Goal: Download file/media: Obtain a digital file from the website

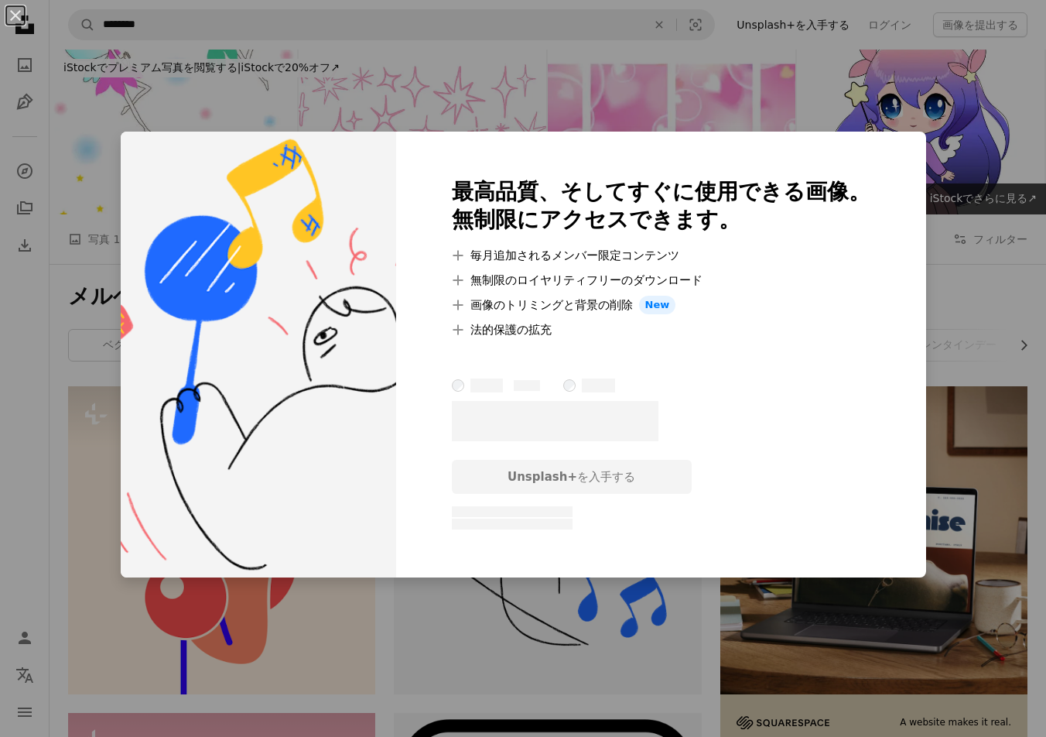
scroll to position [500, 0]
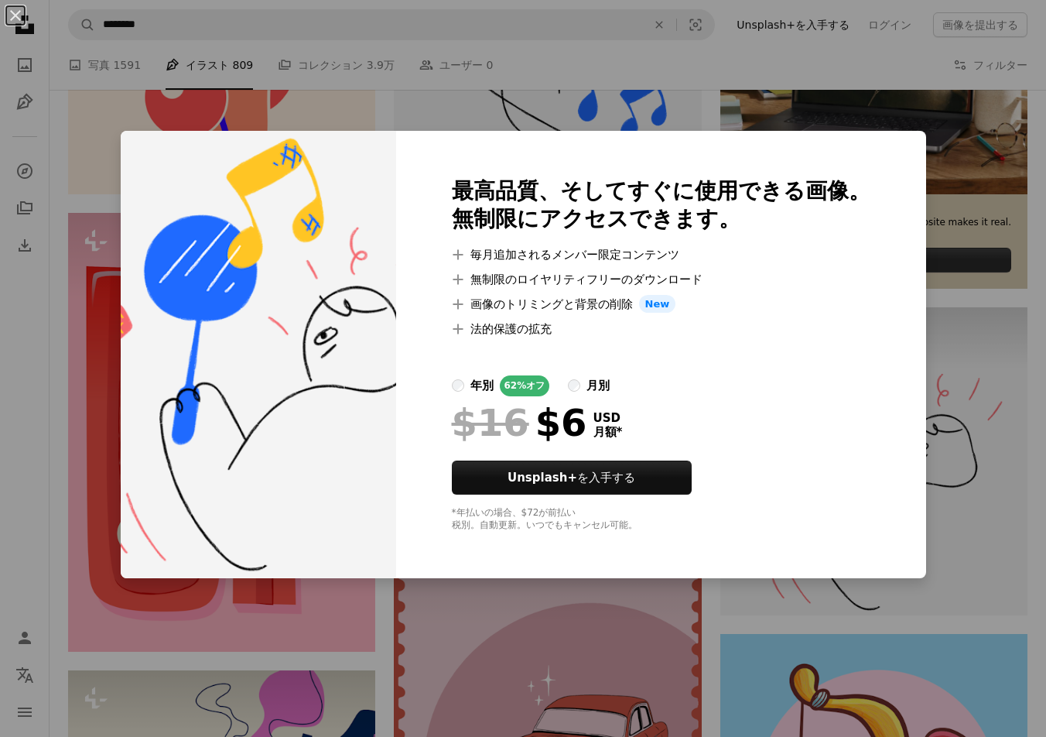
click at [979, 430] on div "An X shape 最高品質、そしてすぐに使用できる画像。 無制限にアクセスできます。 A plus sign 毎月追加されるメンバー限定コンテンツ A p…" at bounding box center [523, 368] width 1046 height 737
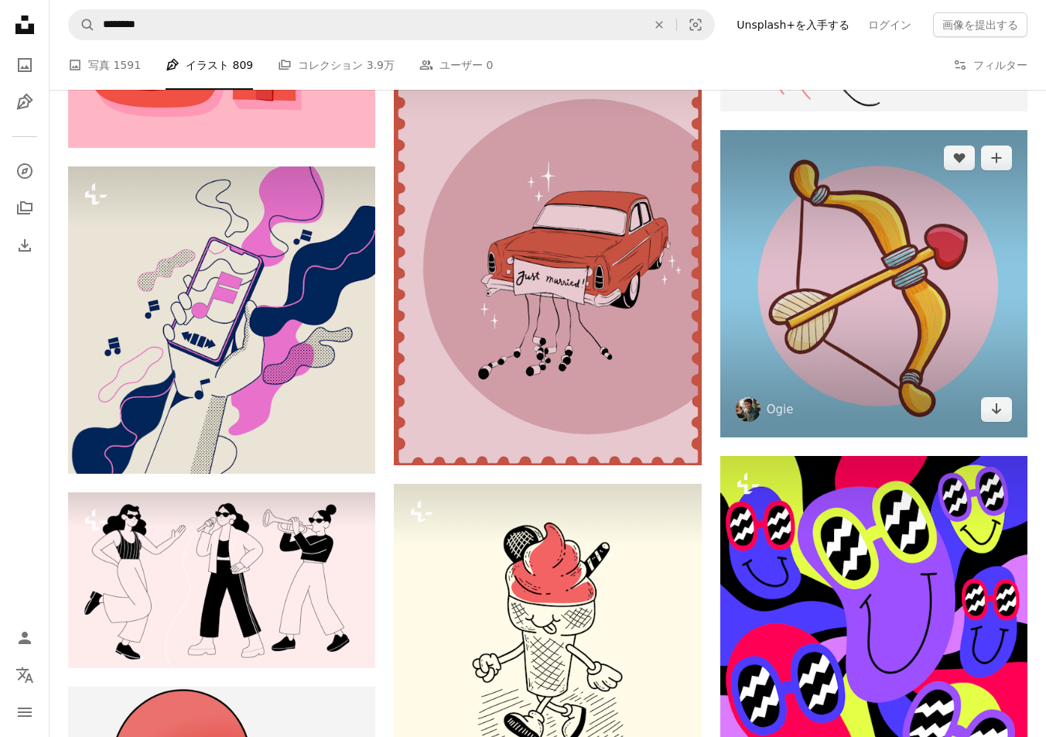
scroll to position [1001, 0]
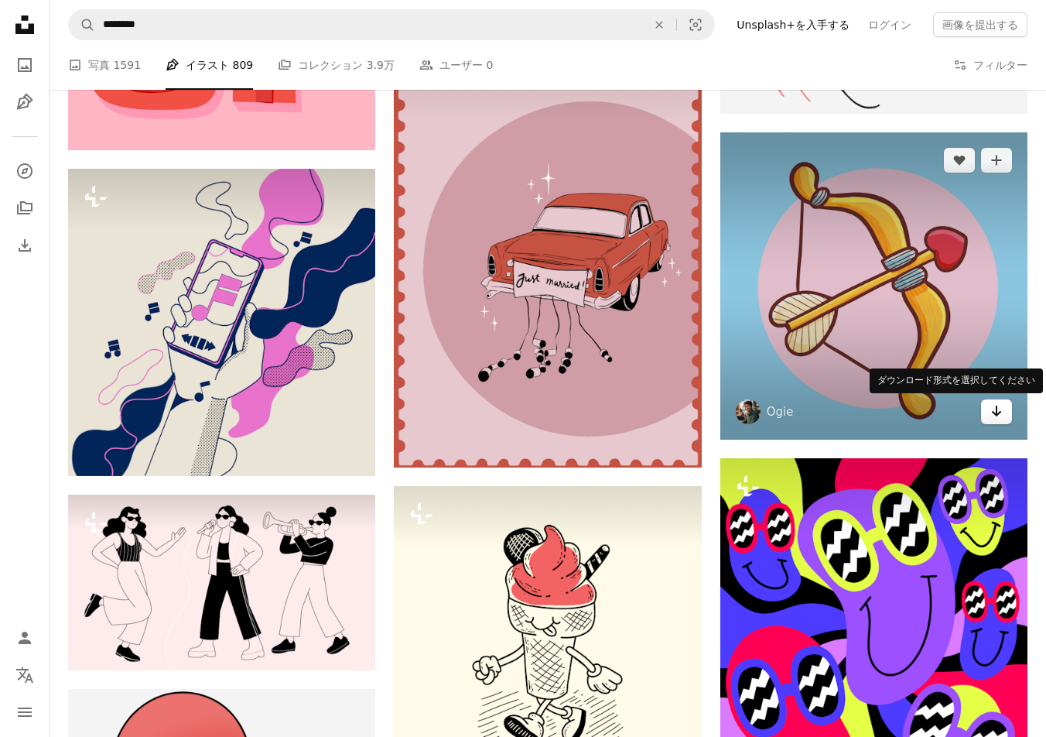
click at [1000, 419] on icon "Arrow pointing down" at bounding box center [996, 411] width 12 height 19
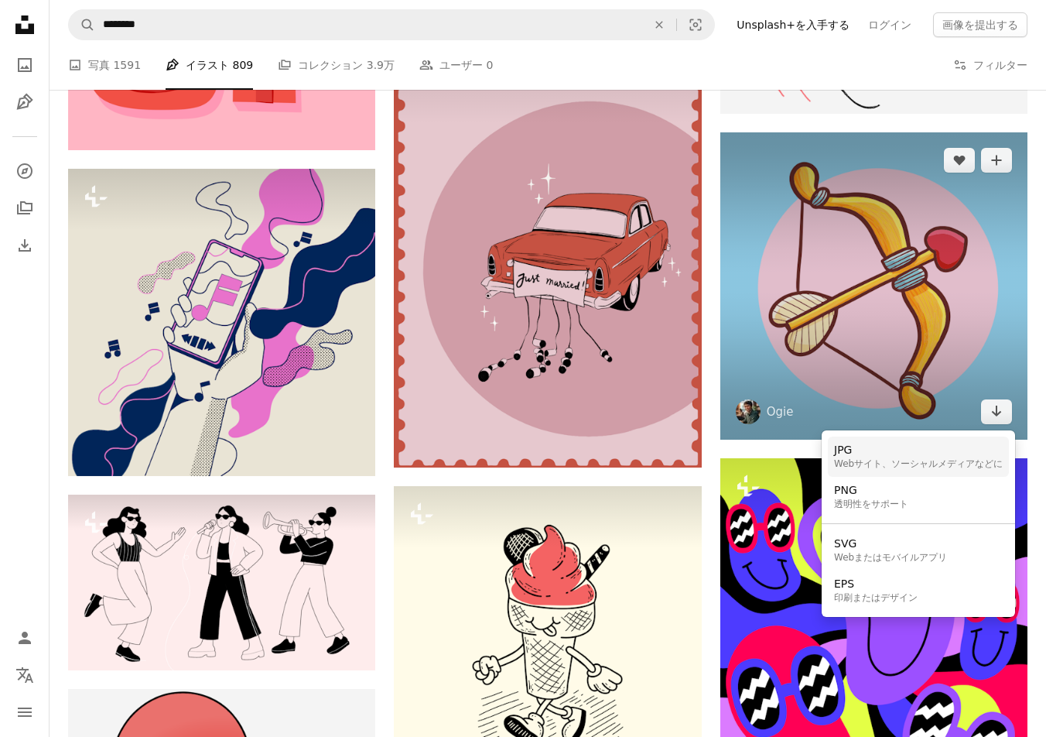
click at [938, 453] on div "JPG" at bounding box center [918, 450] width 169 height 15
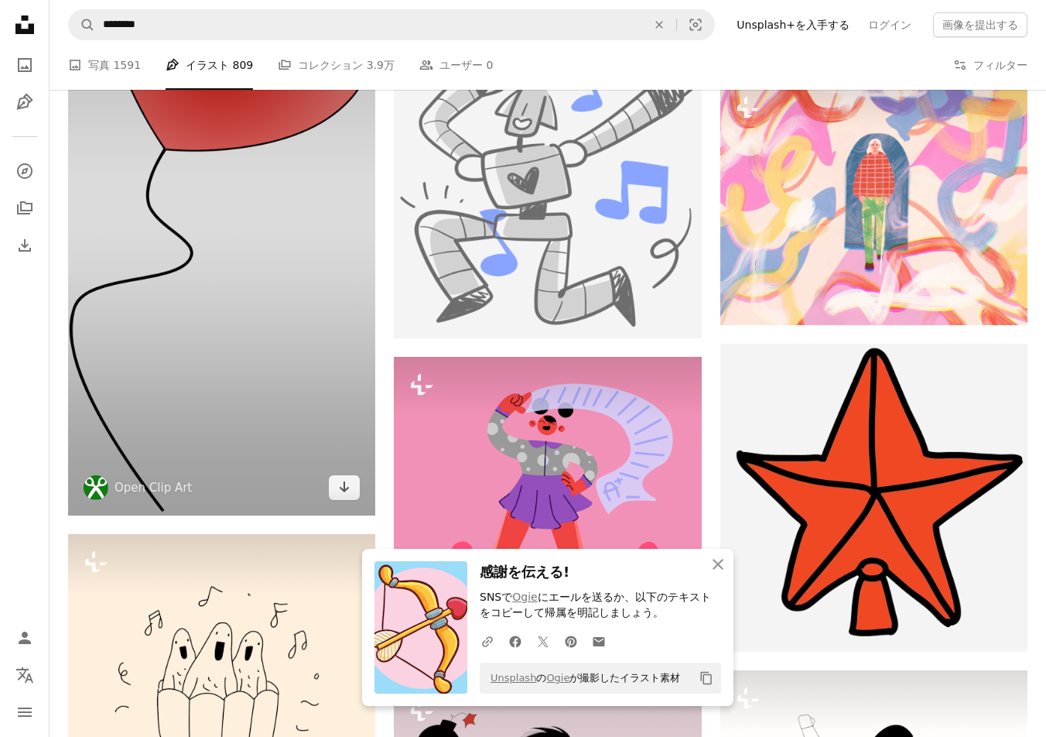
scroll to position [1821, 0]
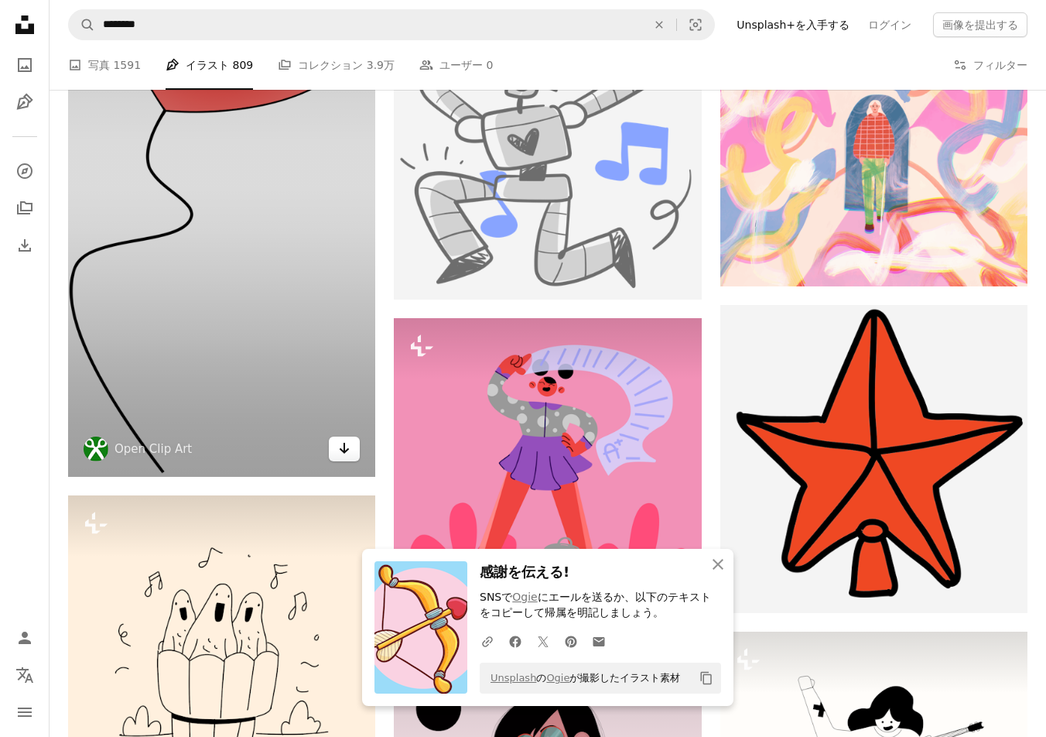
click at [345, 449] on icon "Arrow pointing down" at bounding box center [344, 448] width 12 height 19
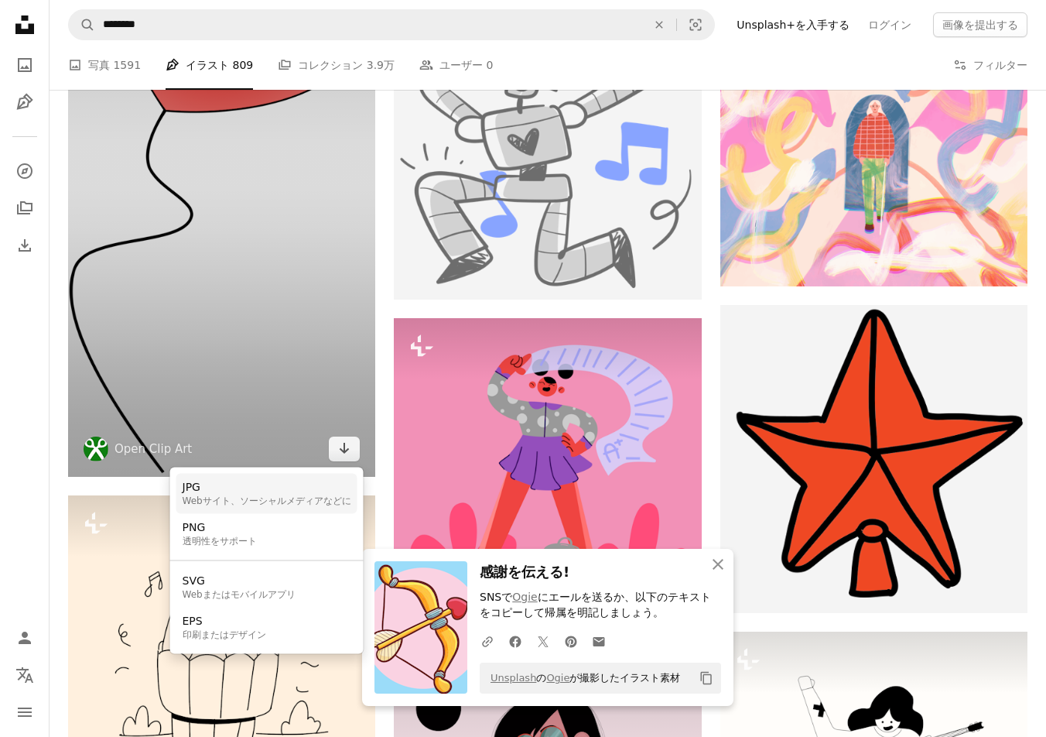
click at [288, 494] on div "JPG" at bounding box center [267, 487] width 169 height 15
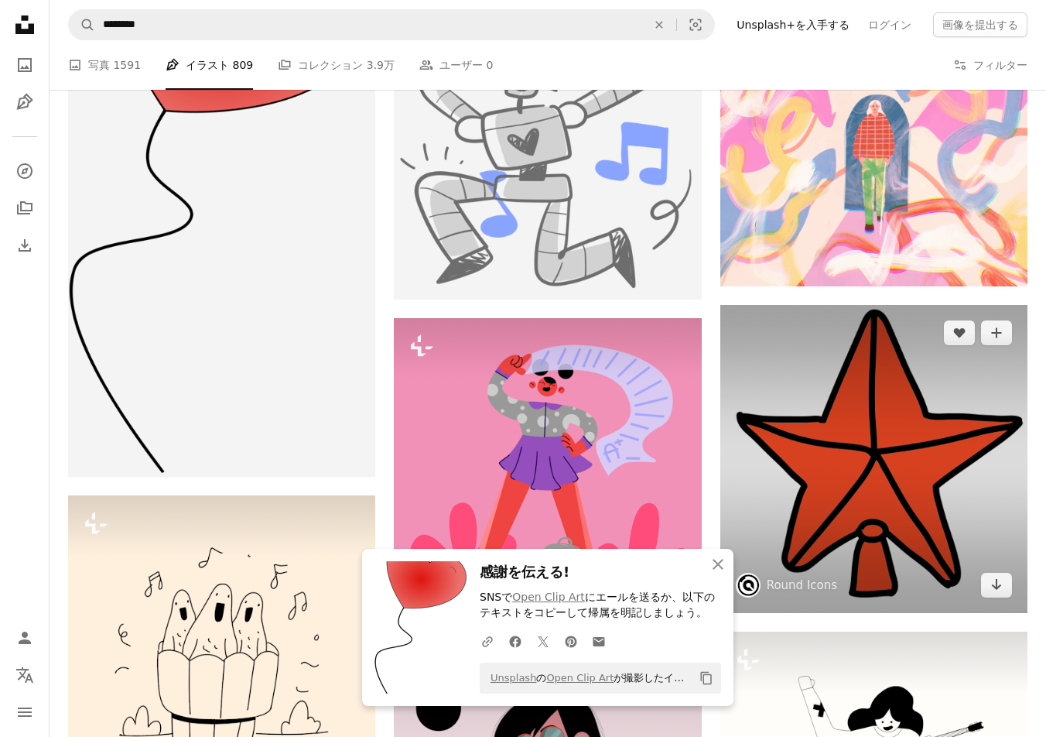
click at [1012, 580] on img at bounding box center [873, 458] width 307 height 307
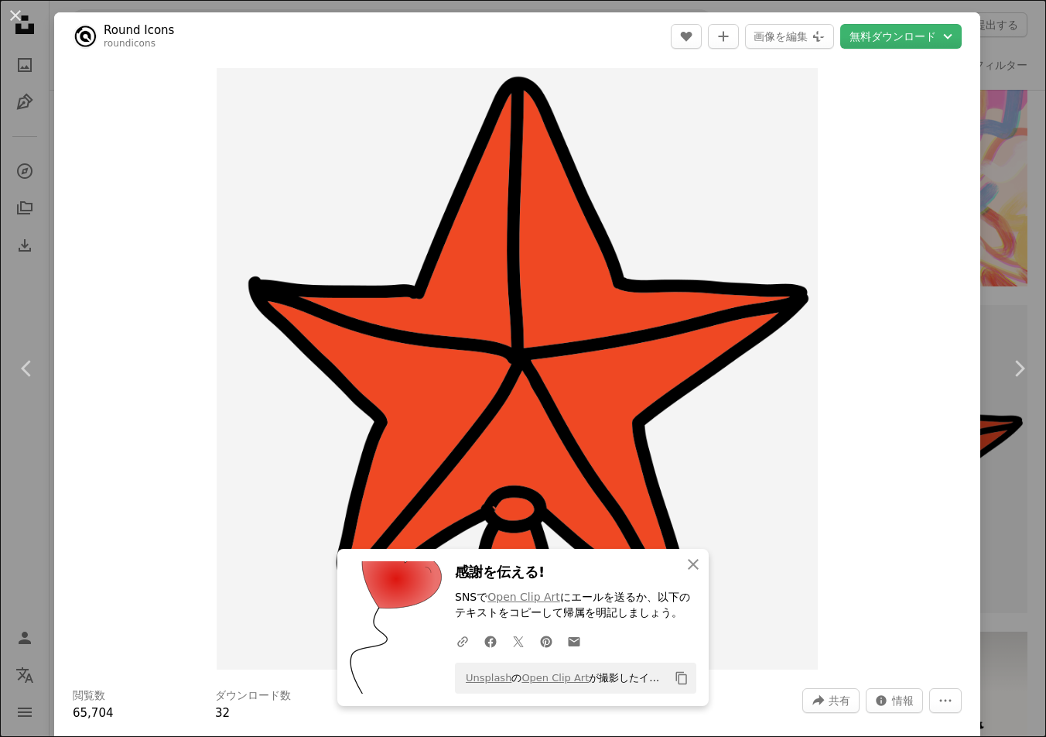
click at [1010, 535] on div "An X shape Chevron left Chevron right Round Icons roundicons A heart A plus sig…" at bounding box center [523, 368] width 1046 height 737
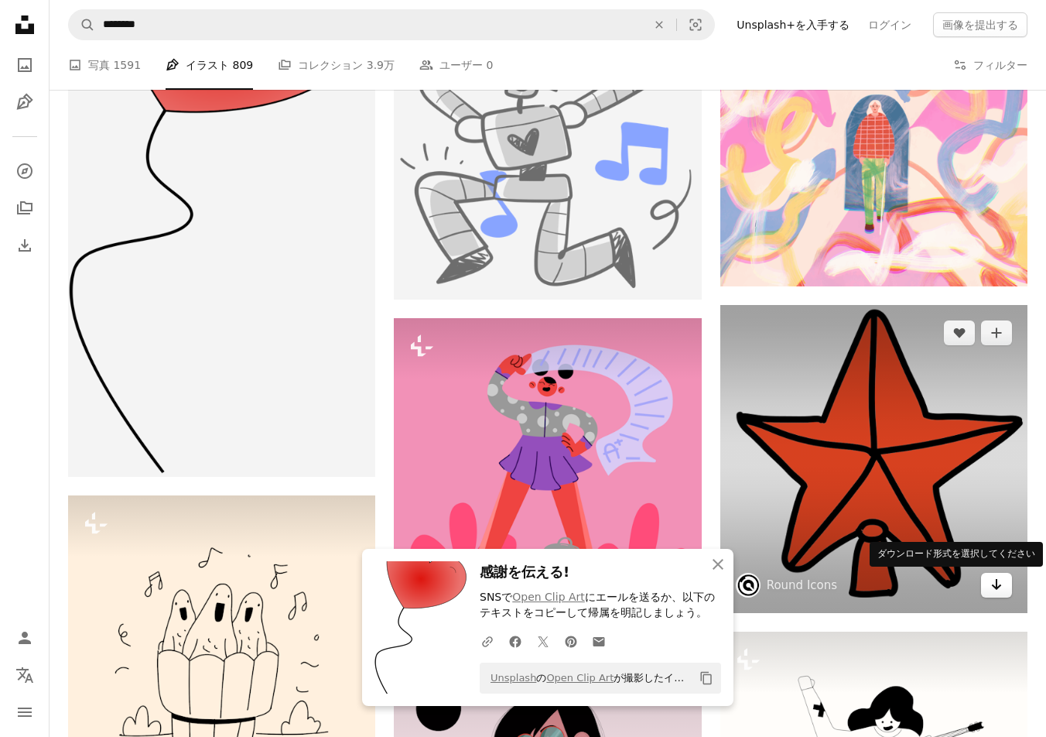
click at [983, 579] on button "Arrow pointing down" at bounding box center [996, 585] width 31 height 25
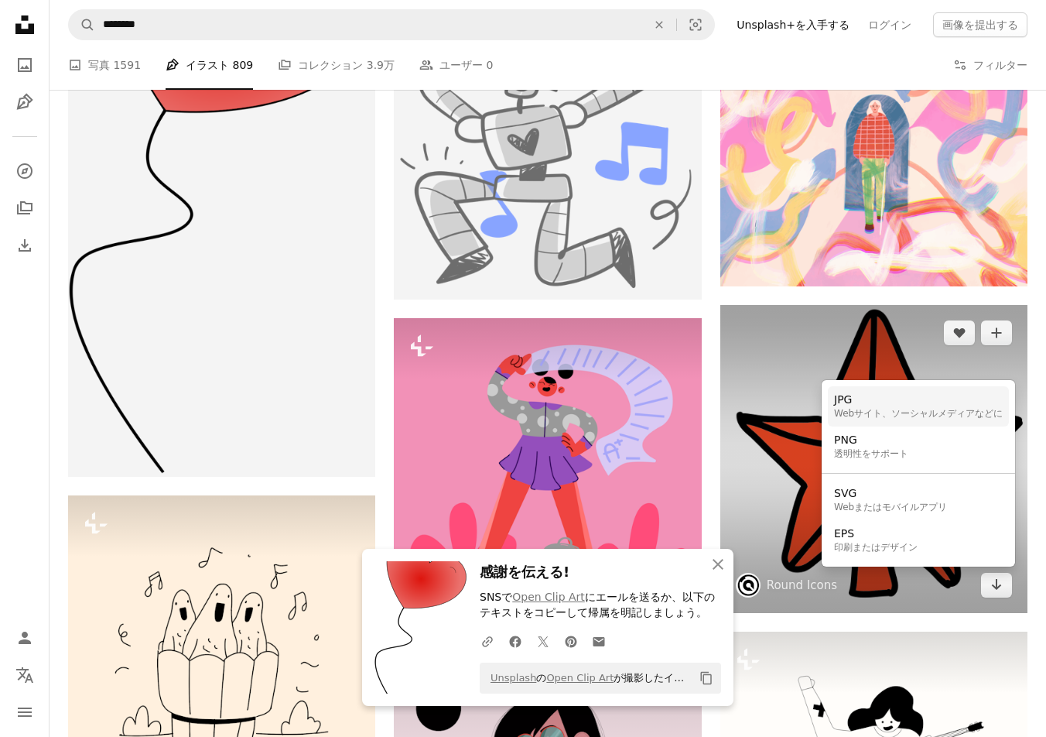
click at [921, 416] on div "Webサイト、ソーシャルメディアなどに" at bounding box center [918, 414] width 169 height 12
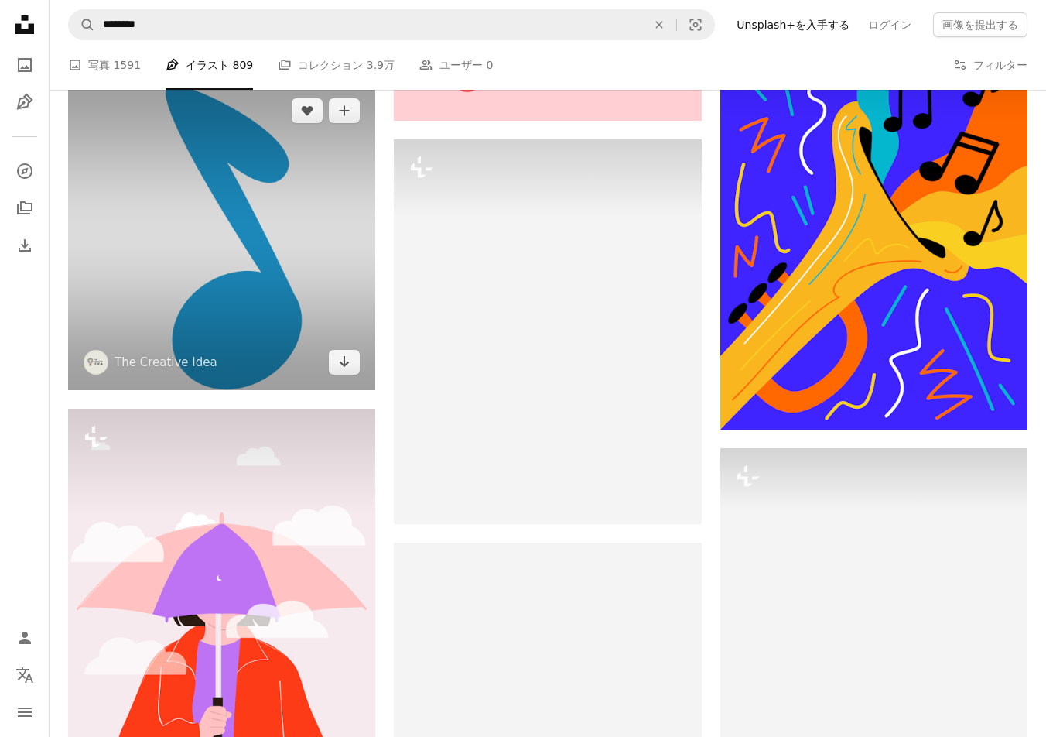
scroll to position [4085, 0]
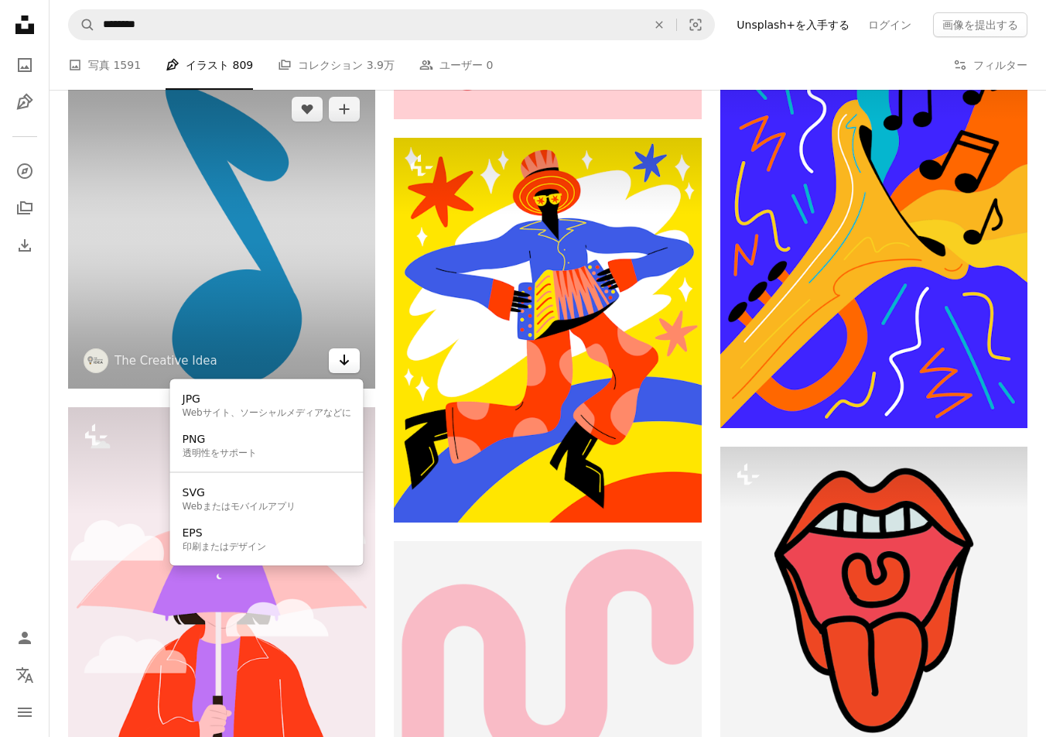
click at [346, 363] on icon "ダウンロード形式を選択してください" at bounding box center [345, 359] width 10 height 11
click at [292, 385] on link "JPG Webサイト、ソーシャルメディアなどに" at bounding box center [266, 405] width 181 height 40
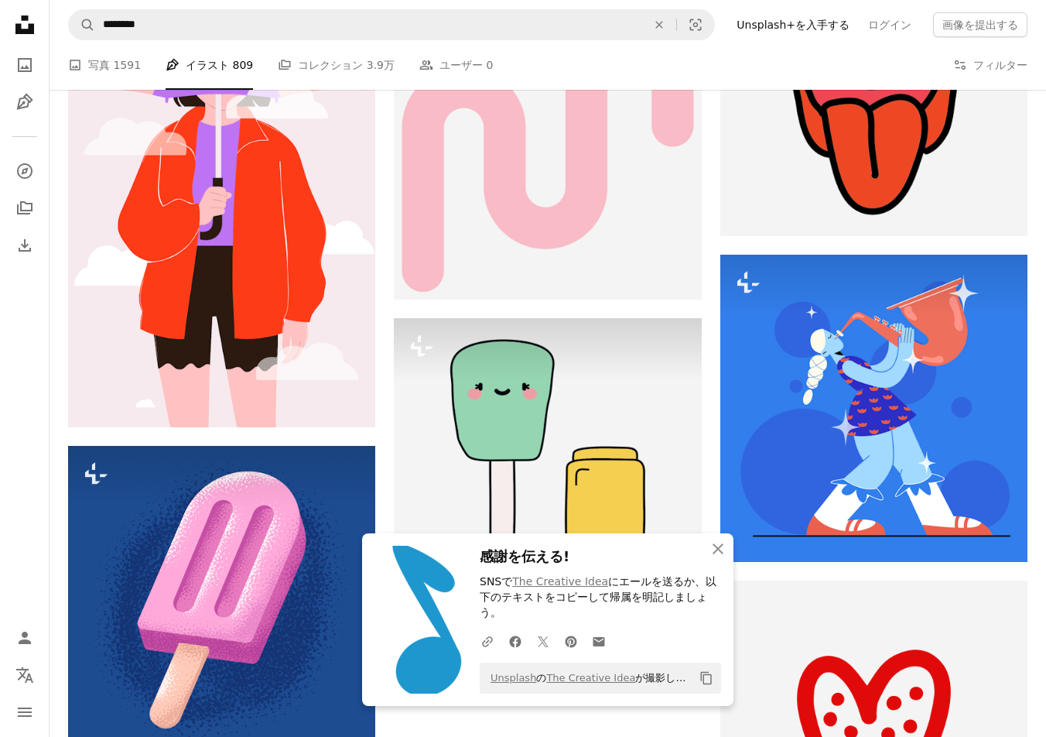
scroll to position [4607, 0]
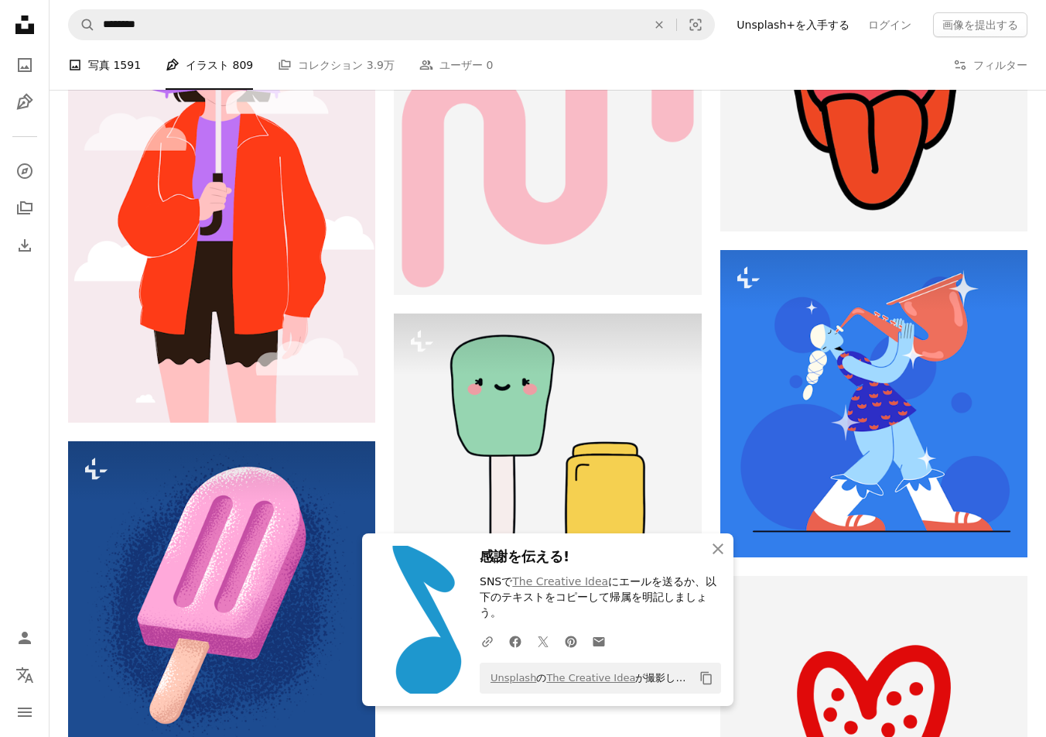
click at [99, 67] on link "A photo 写真 1591" at bounding box center [104, 65] width 73 height 50
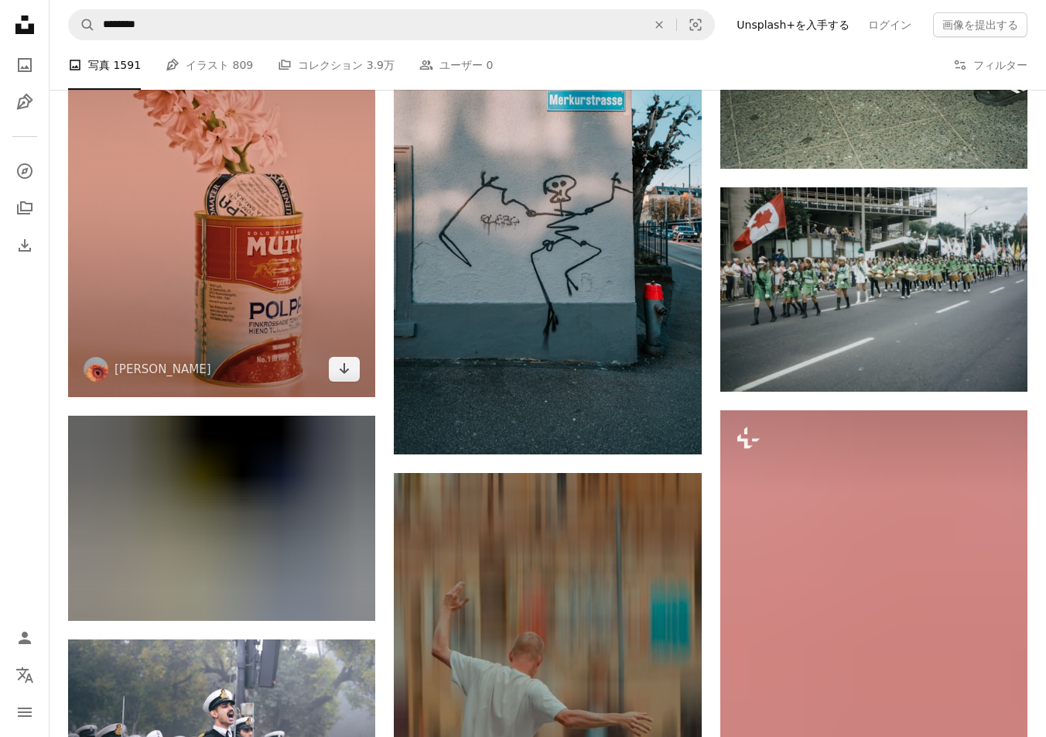
scroll to position [2279, 0]
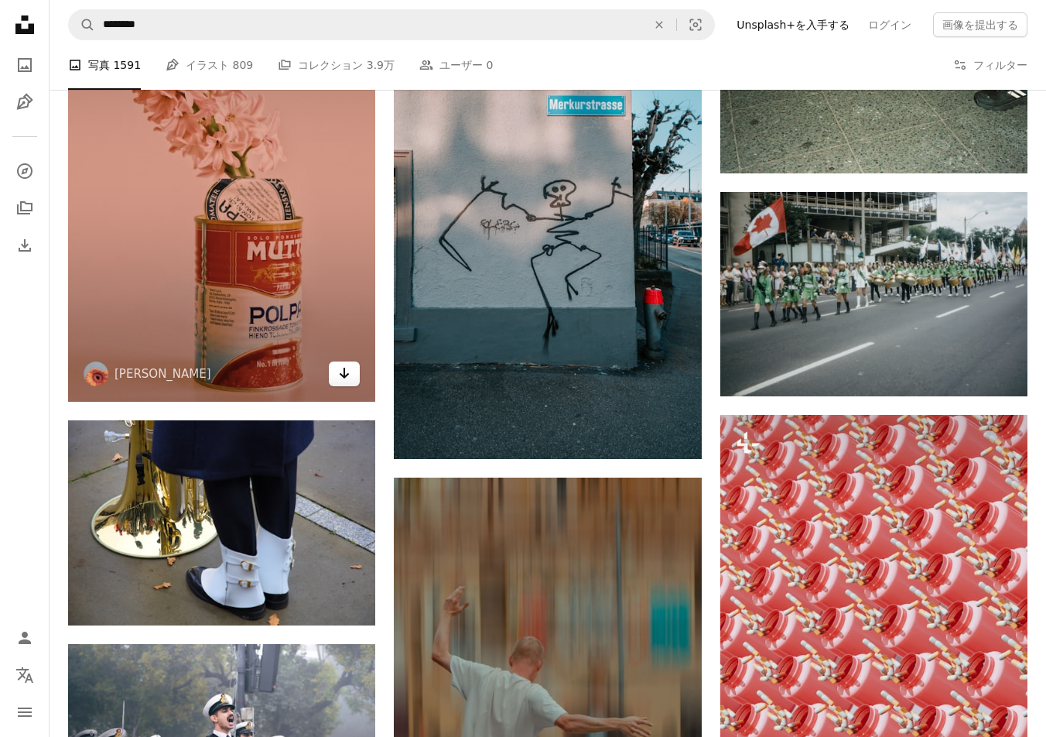
click at [346, 374] on icon "ダウンロード" at bounding box center [345, 373] width 10 height 11
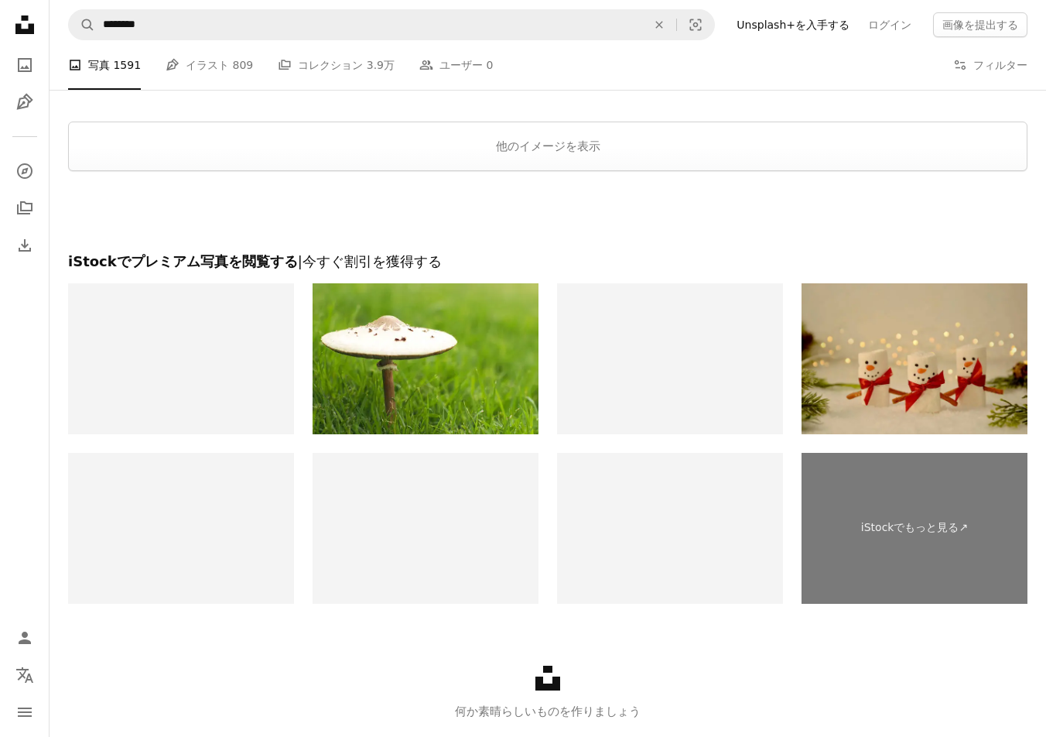
scroll to position [5631, 0]
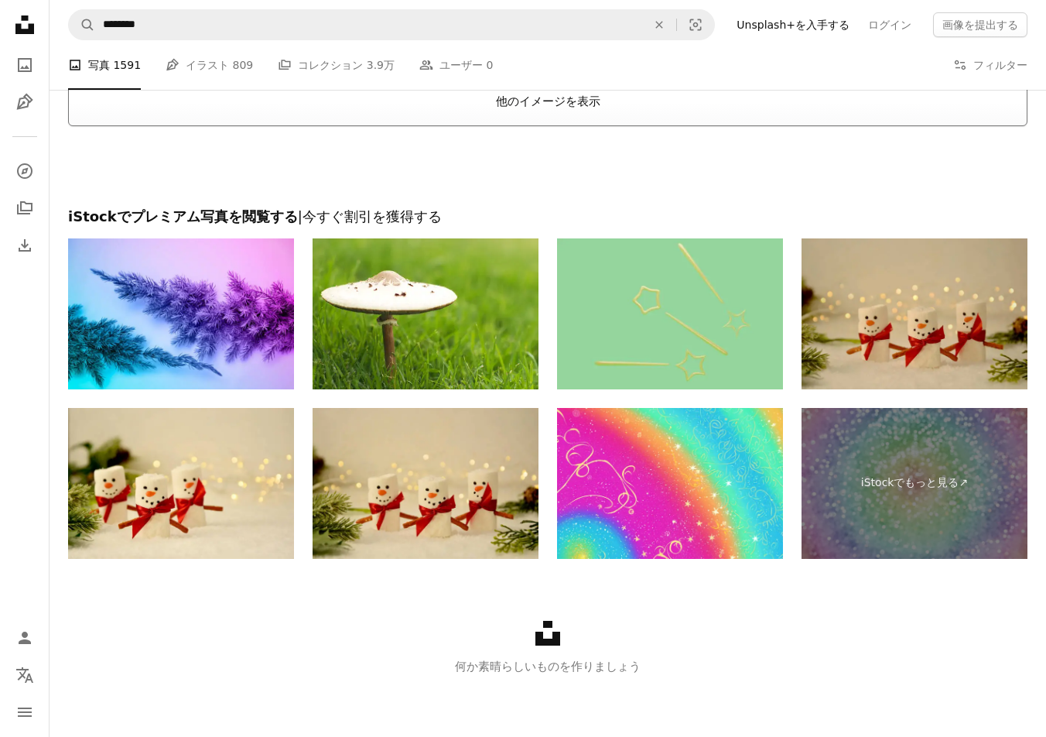
click at [578, 111] on button "他のイメージを表示" at bounding box center [547, 102] width 959 height 50
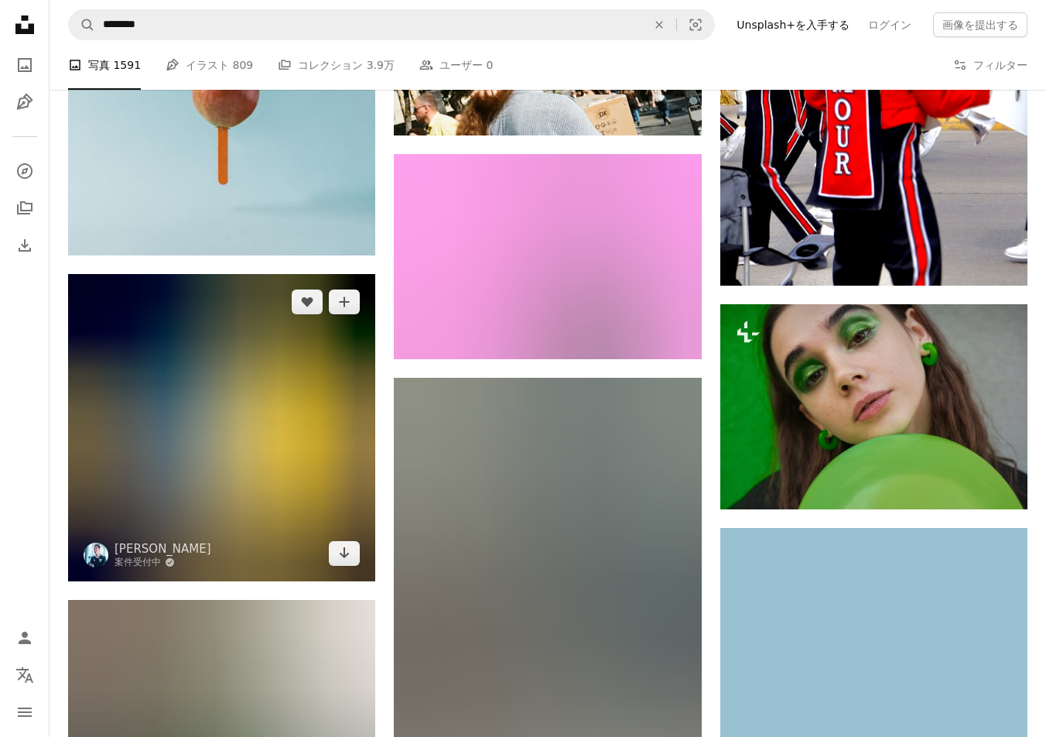
scroll to position [6804, 0]
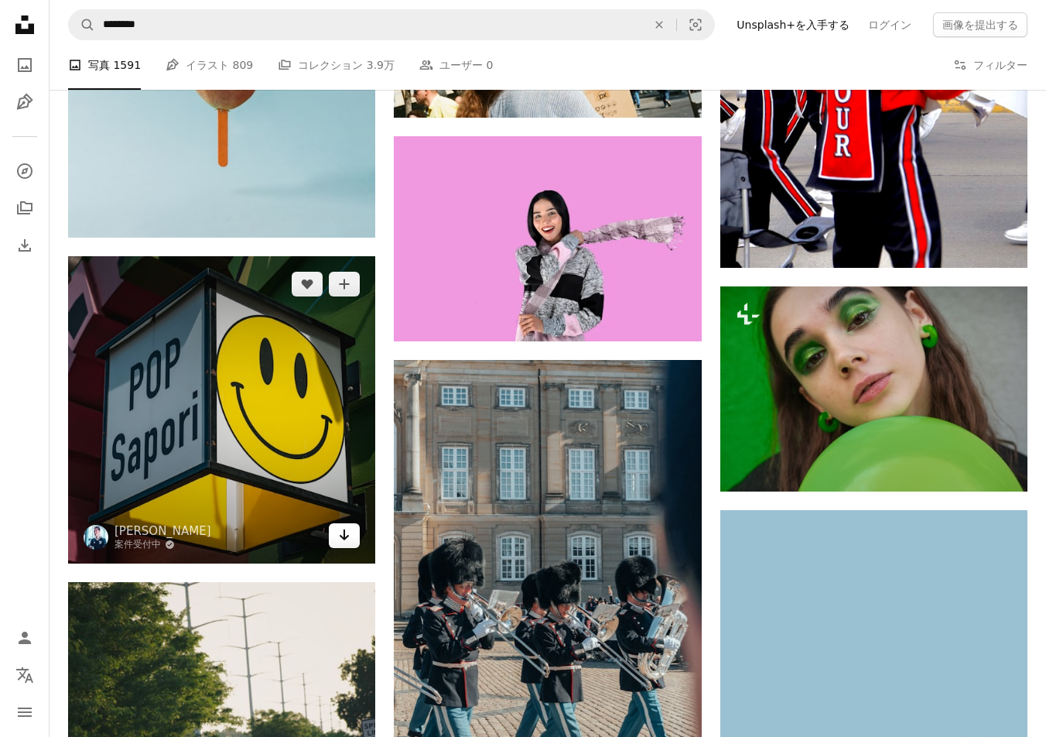
click at [345, 535] on icon "ダウンロード" at bounding box center [345, 534] width 10 height 11
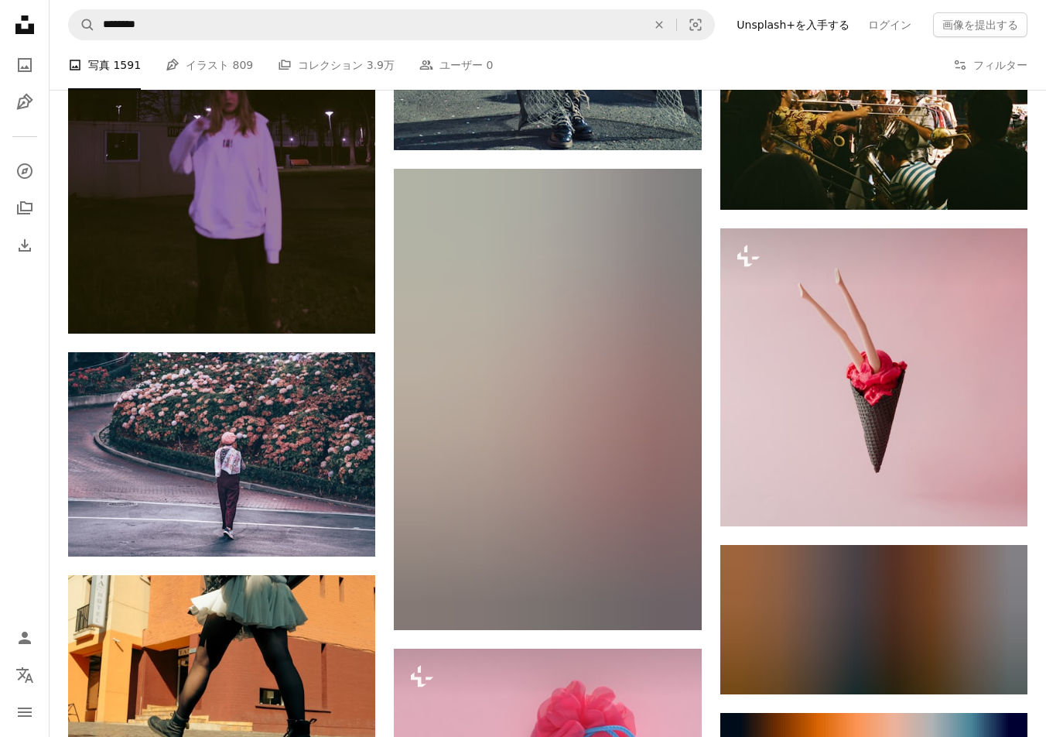
scroll to position [8426, 0]
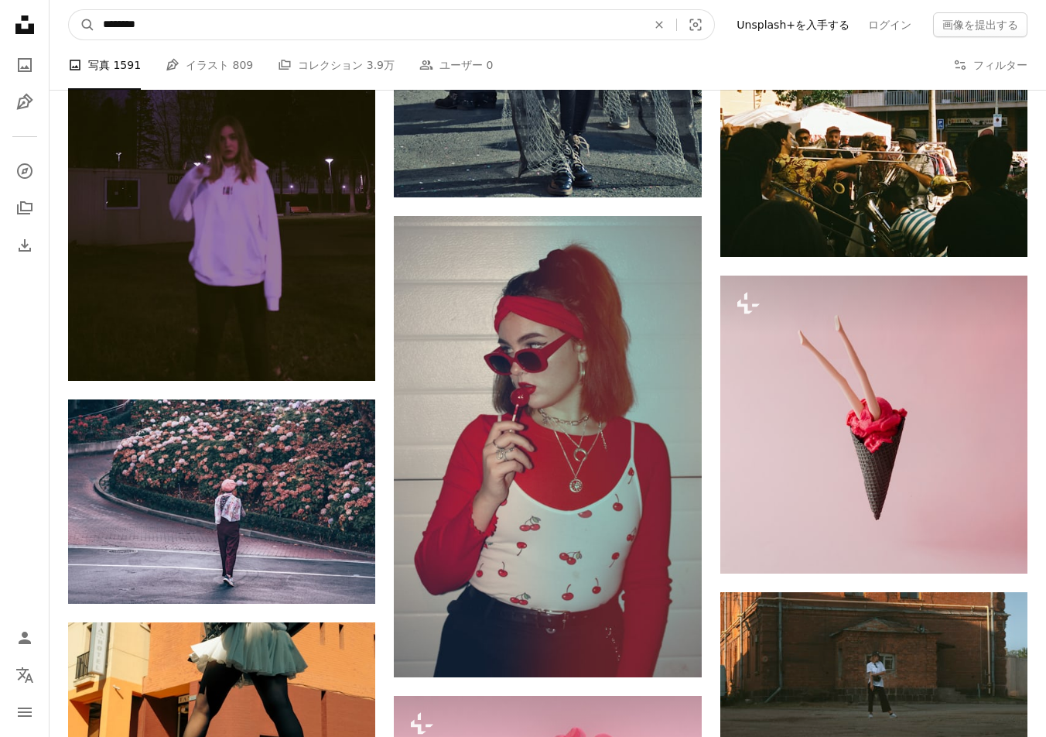
click at [231, 25] on input "********" at bounding box center [368, 24] width 547 height 29
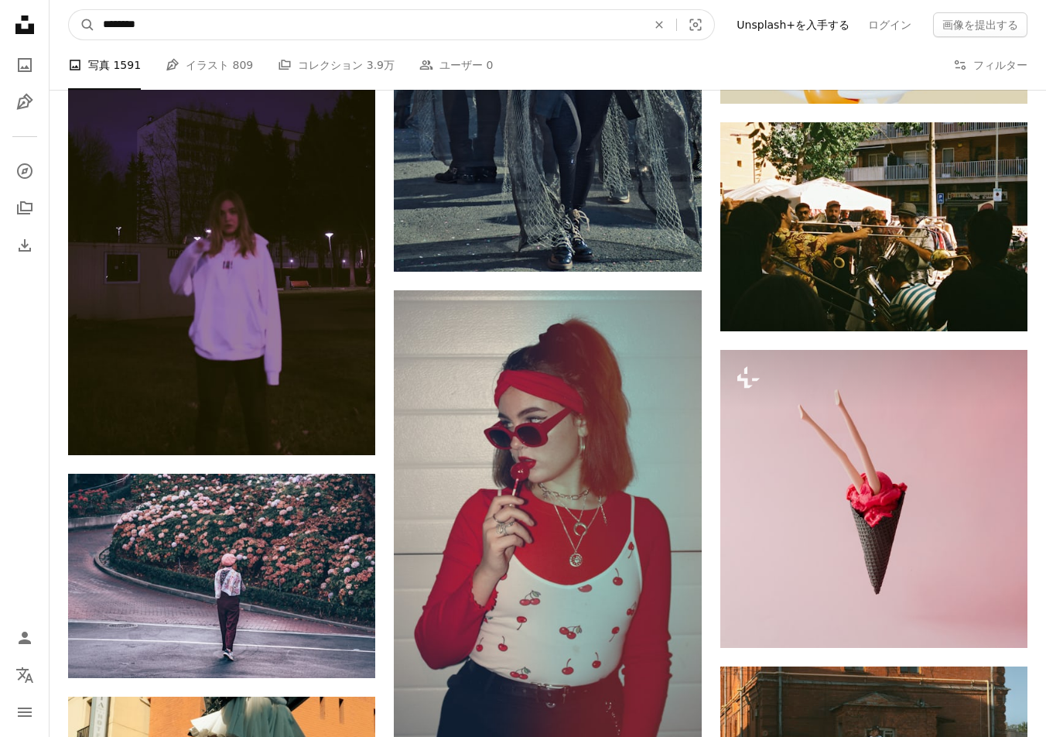
drag, startPoint x: 141, startPoint y: 23, endPoint x: -54, endPoint y: -6, distance: 197.2
type input "***"
click button "A magnifying glass" at bounding box center [82, 24] width 26 height 29
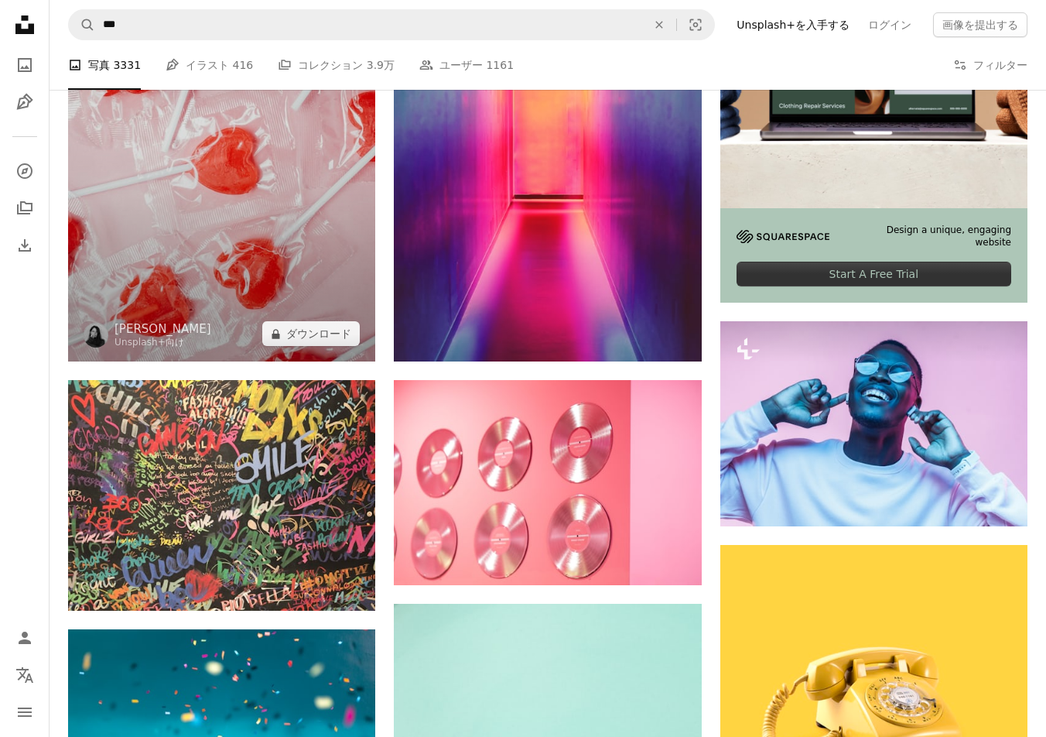
scroll to position [679, 0]
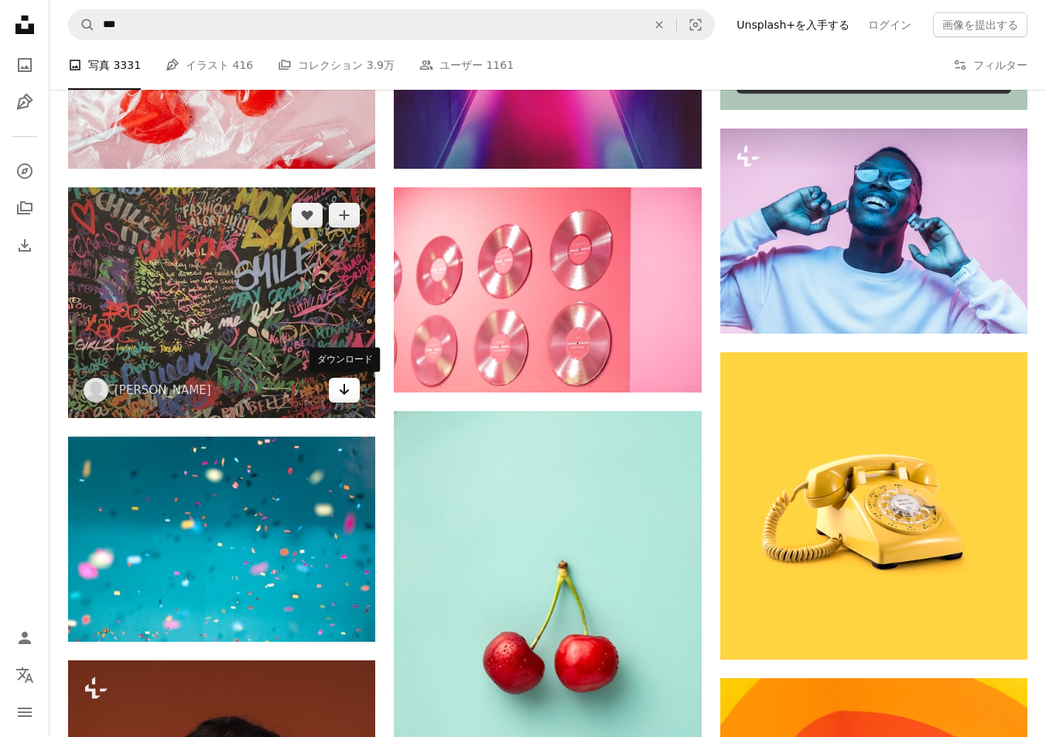
click at [342, 391] on icon "ダウンロード" at bounding box center [345, 389] width 10 height 11
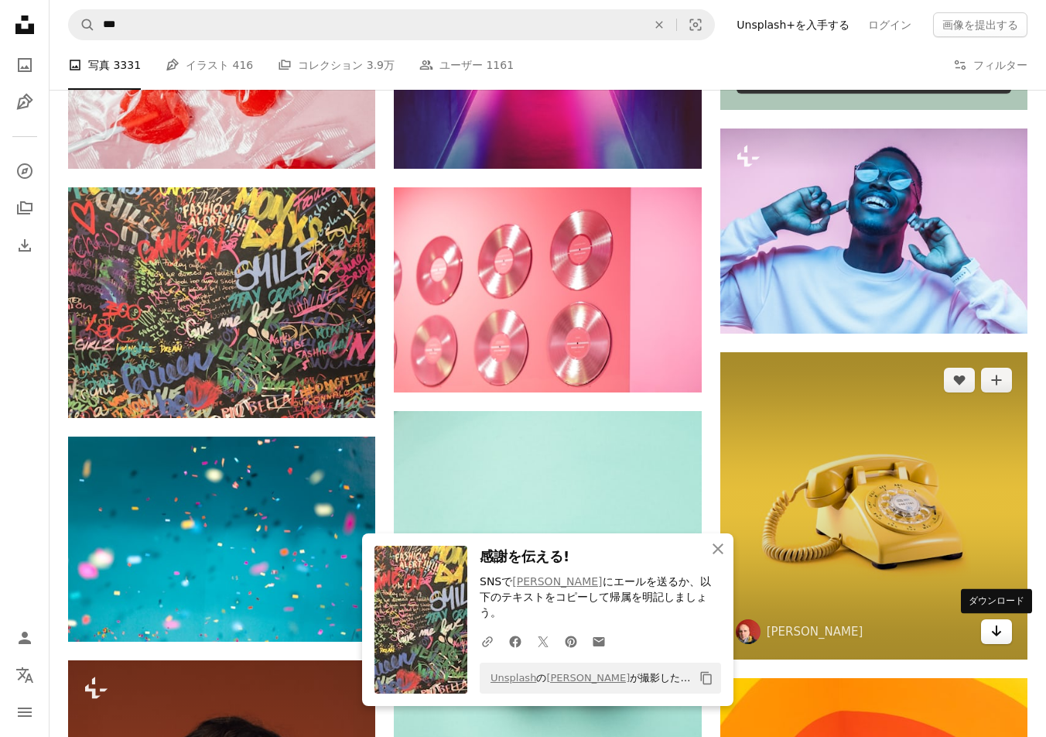
click at [996, 630] on icon "ダウンロード" at bounding box center [997, 630] width 10 height 11
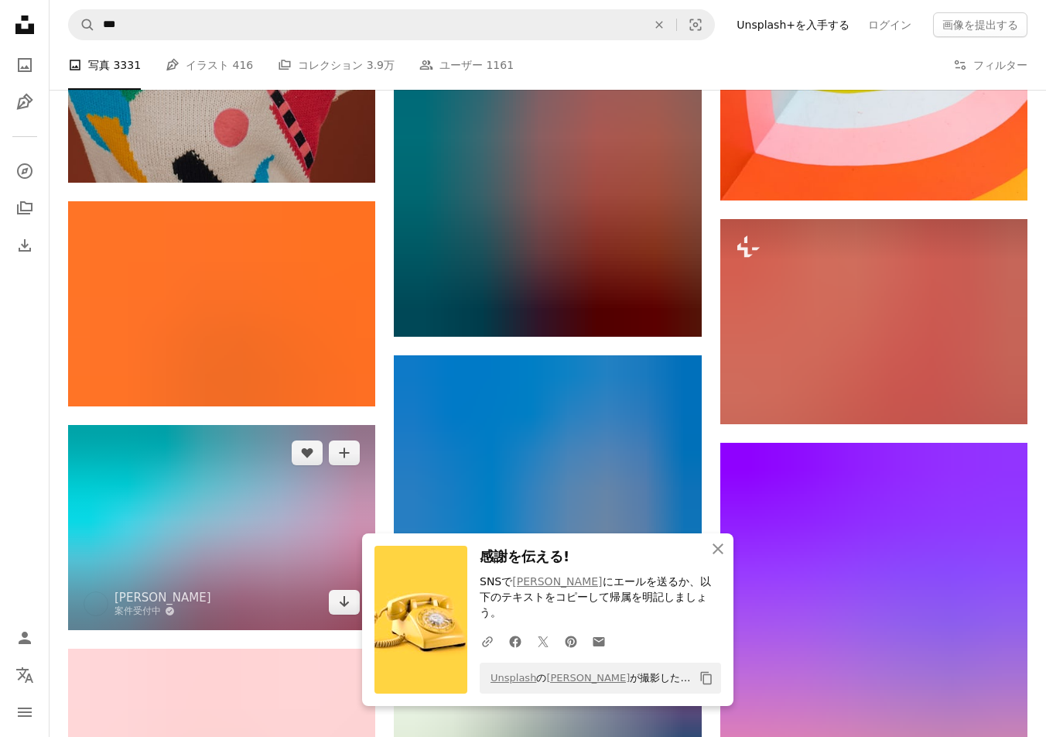
scroll to position [1623, 0]
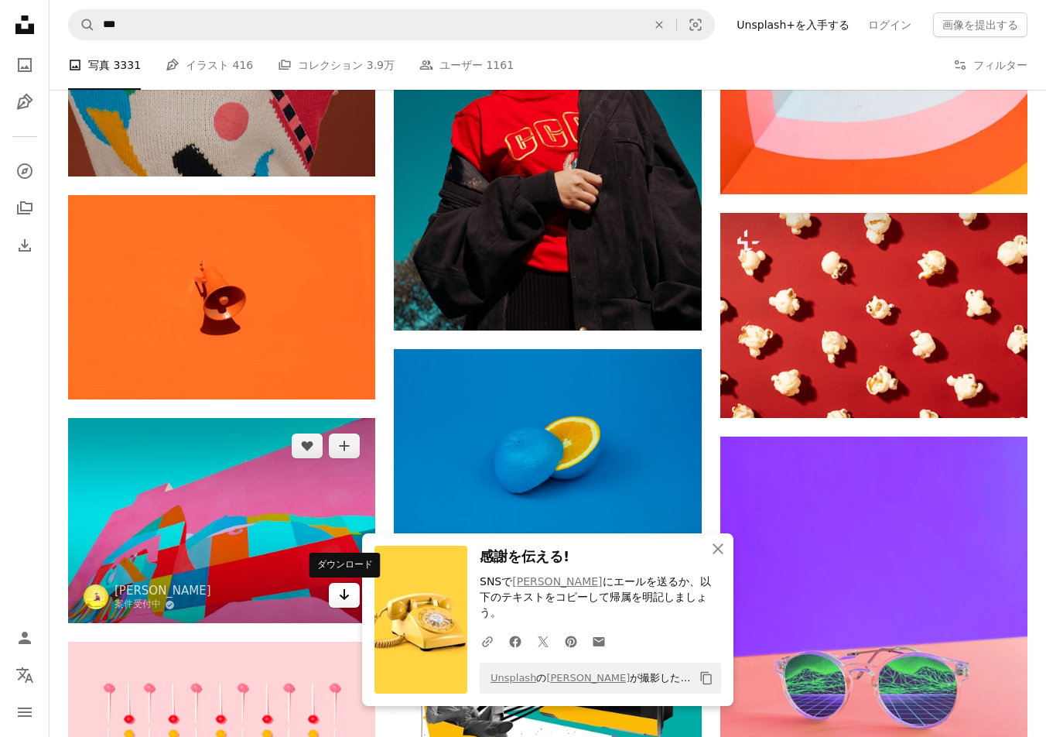
click at [344, 597] on icon "Arrow pointing down" at bounding box center [344, 594] width 12 height 19
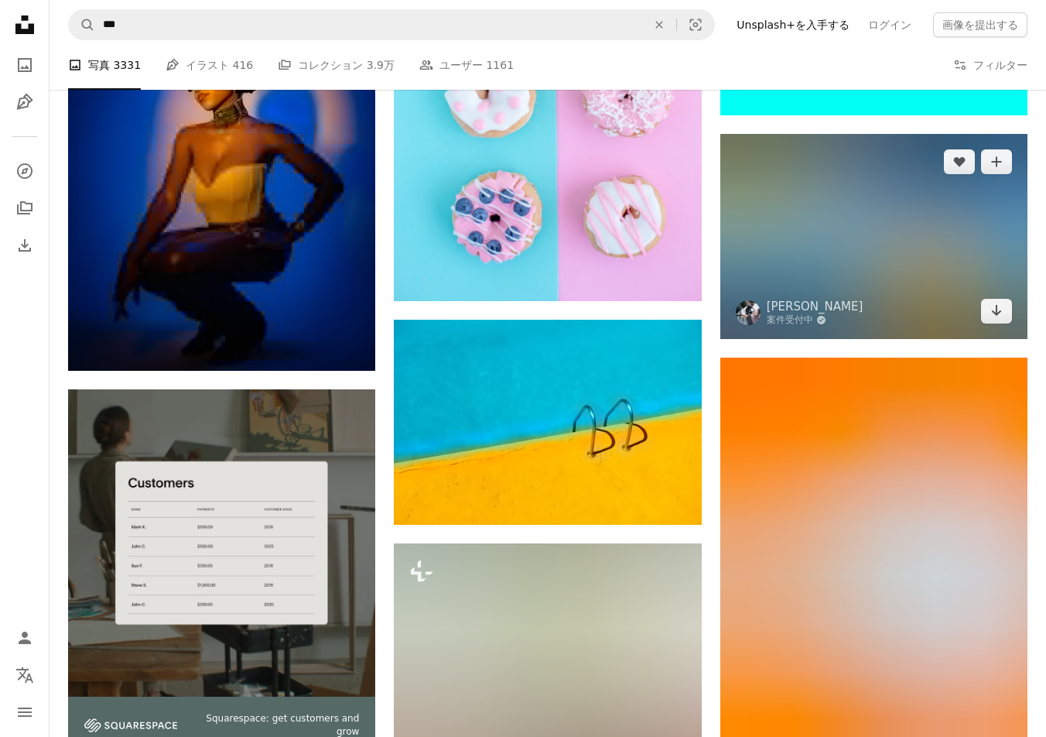
scroll to position [2572, 0]
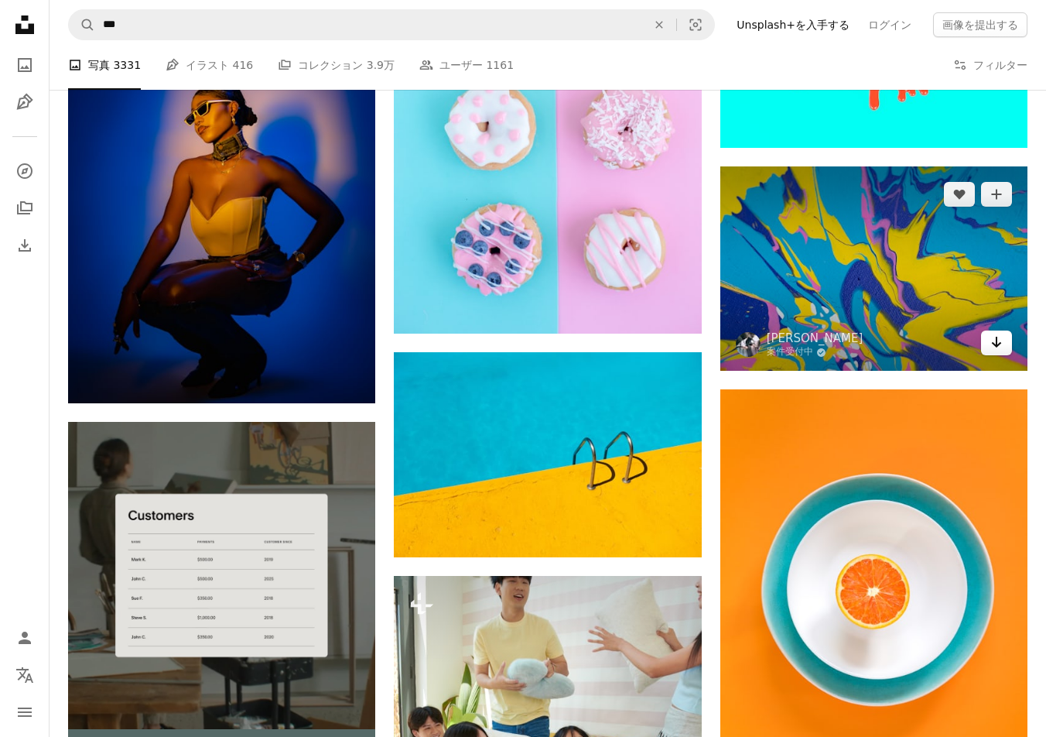
click at [996, 343] on icon "ダウンロード" at bounding box center [997, 342] width 10 height 11
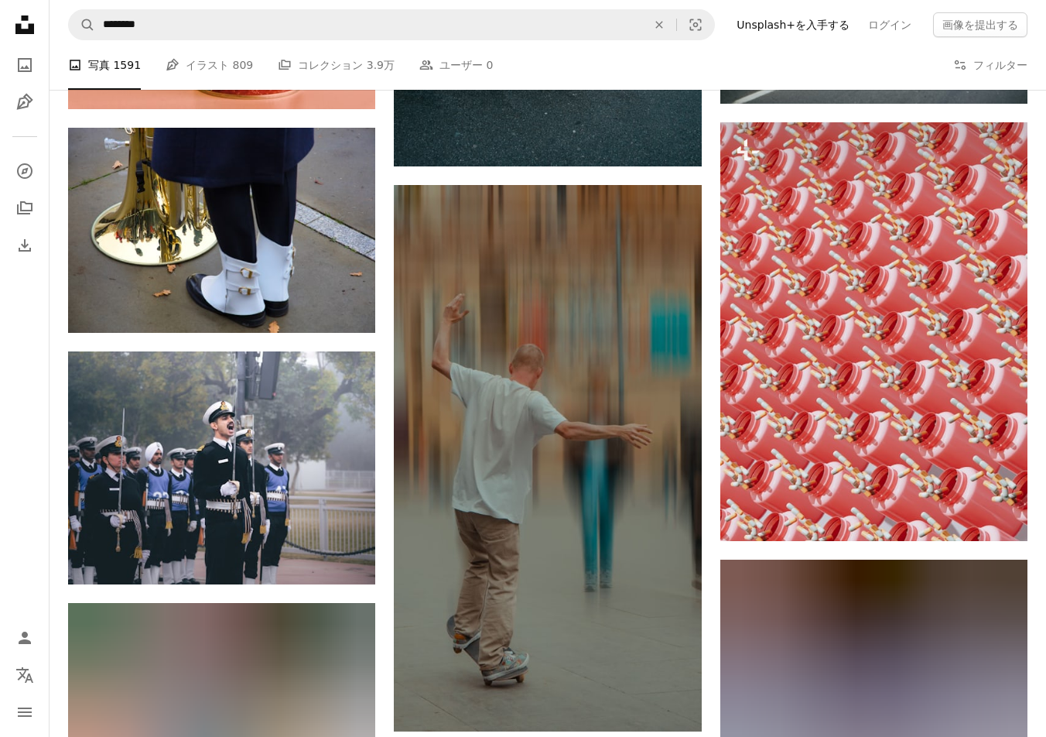
scroll to position [8351, 0]
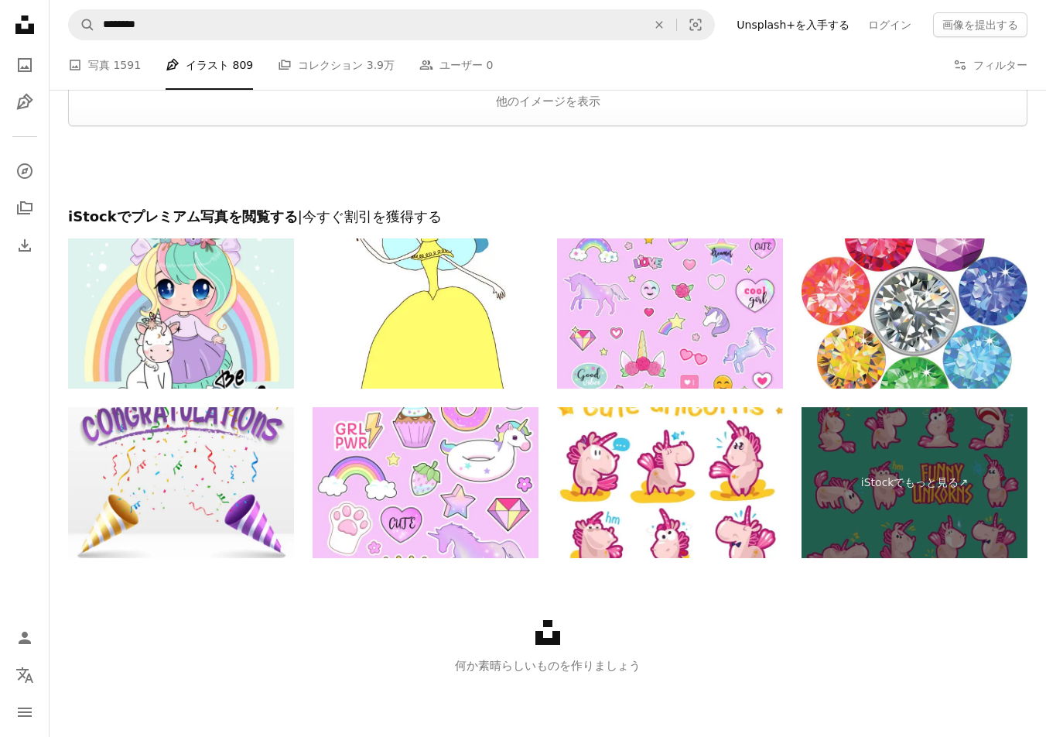
scroll to position [4607, 0]
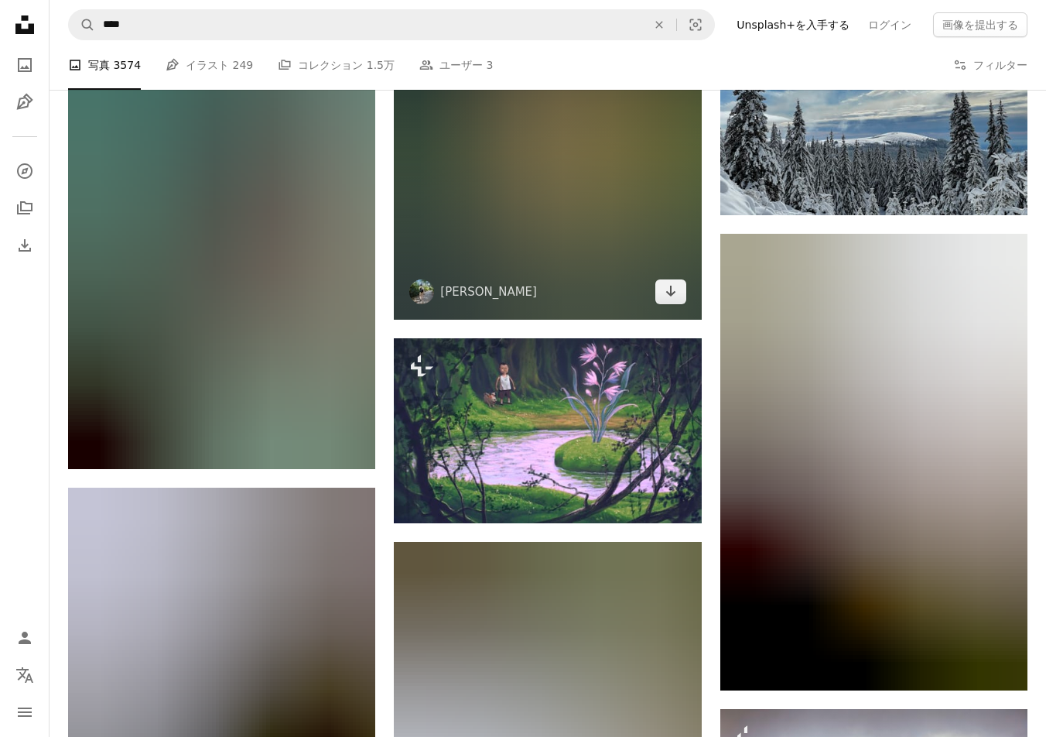
scroll to position [6129, 0]
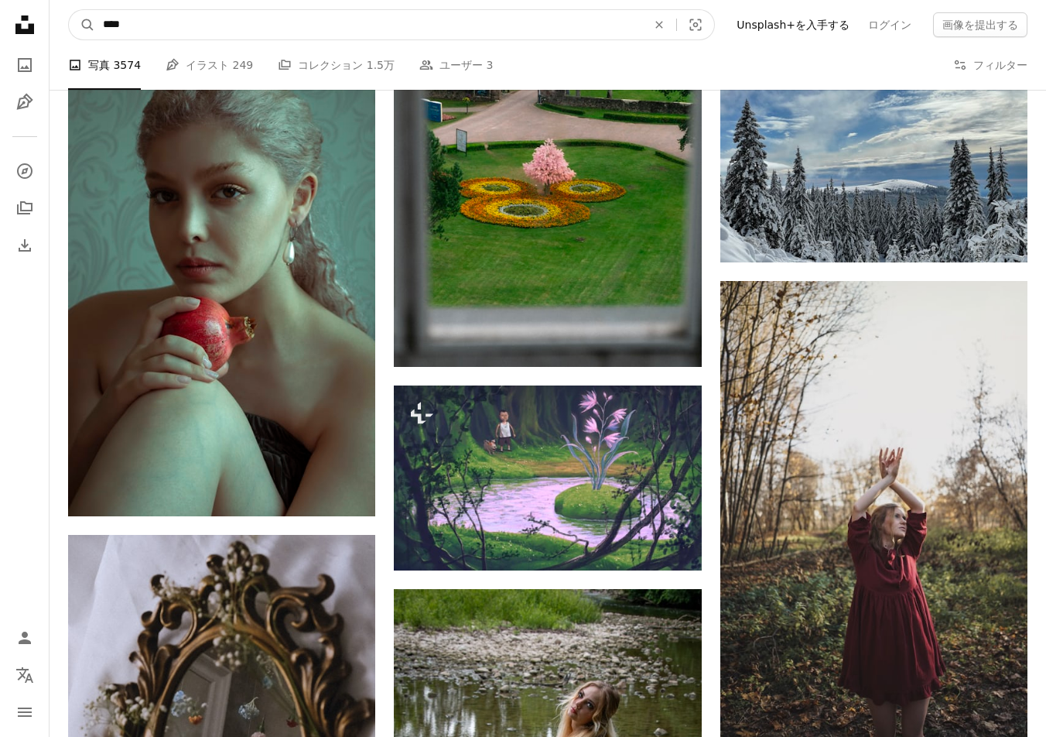
click at [216, 29] on input "****" at bounding box center [368, 24] width 547 height 29
type input "**"
click button "A magnifying glass" at bounding box center [82, 24] width 26 height 29
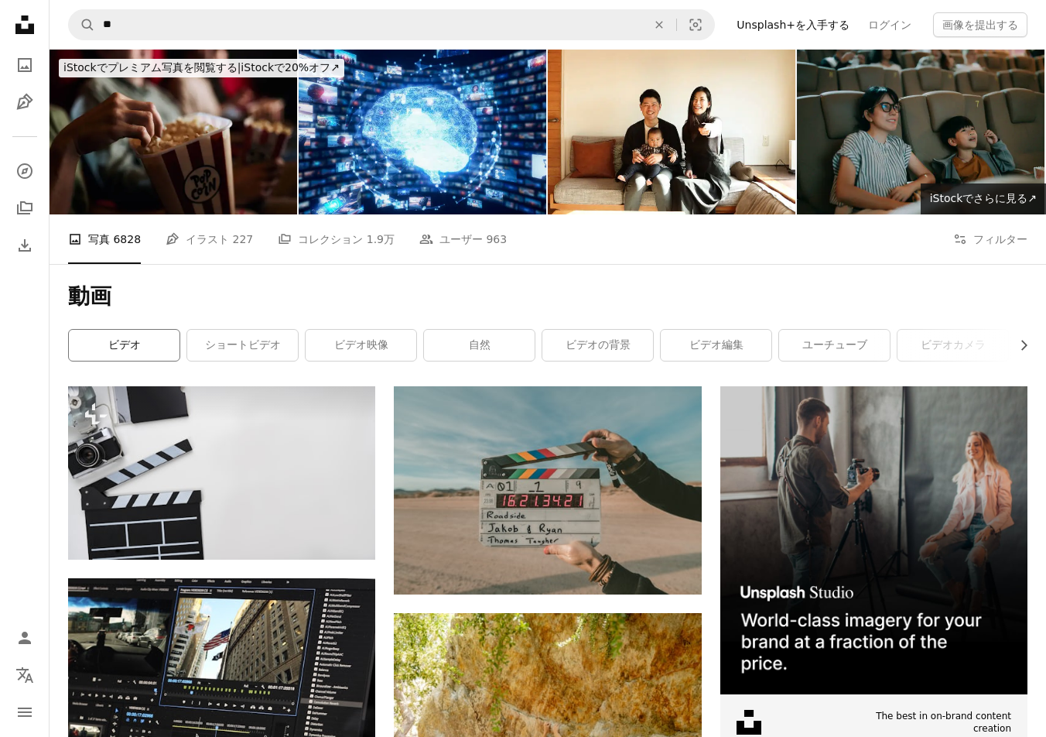
click at [94, 345] on link "ビデオ" at bounding box center [124, 345] width 111 height 31
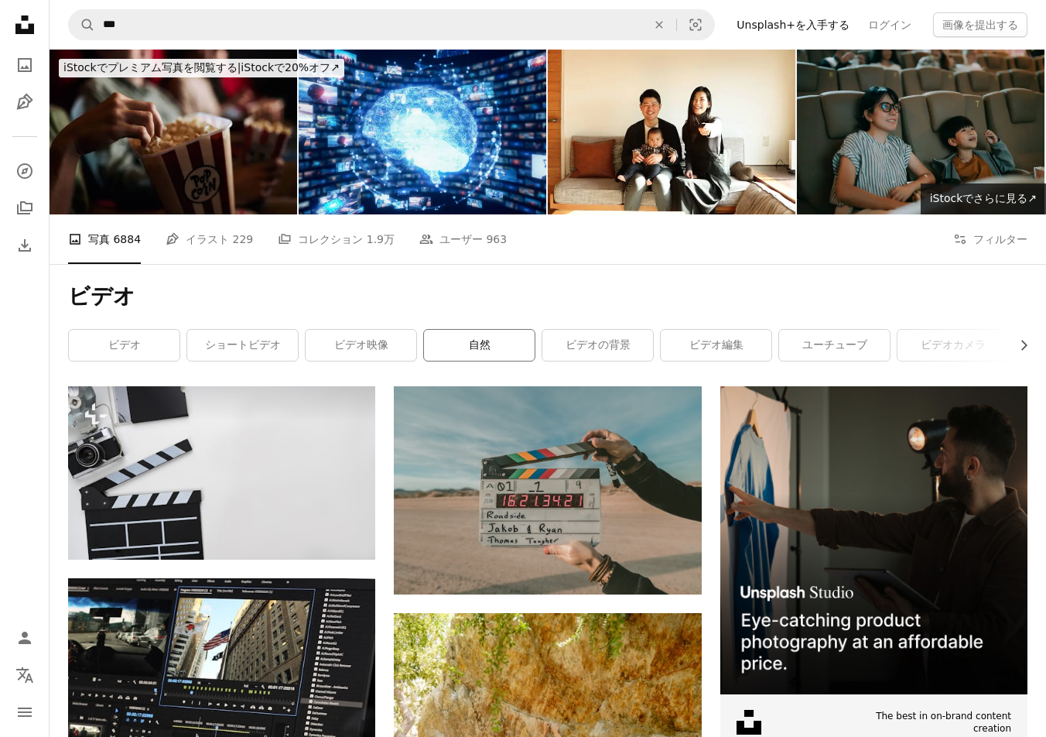
click at [445, 351] on link "自然" at bounding box center [479, 345] width 111 height 31
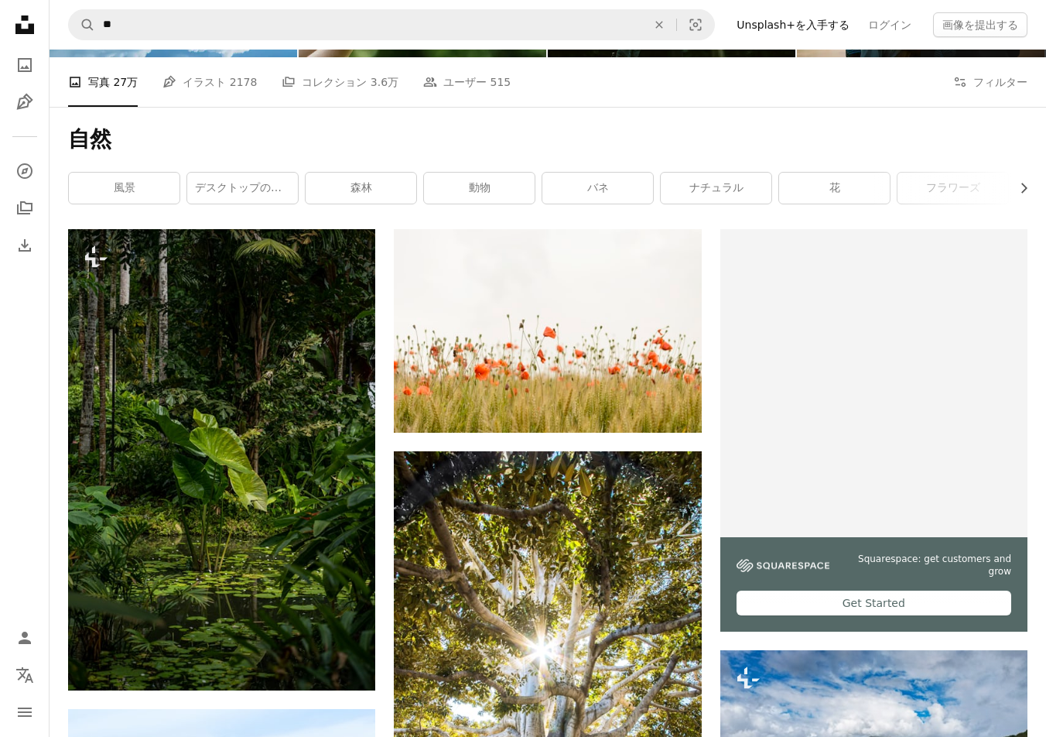
scroll to position [202, 0]
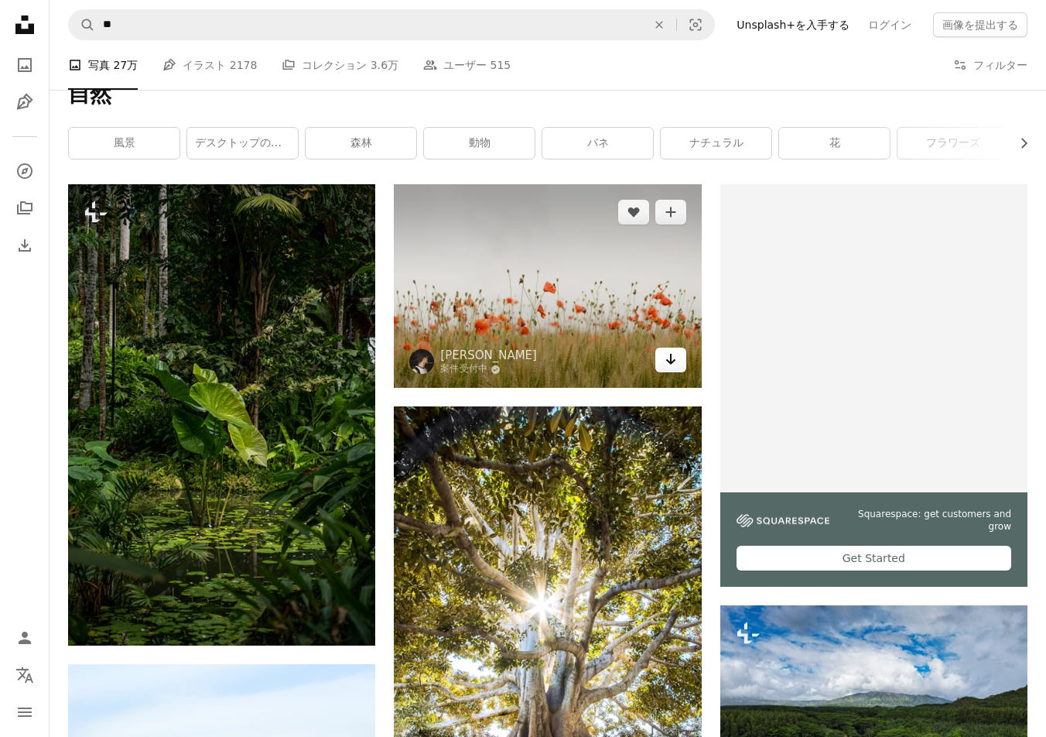
click at [665, 361] on icon "Arrow pointing down" at bounding box center [671, 359] width 12 height 19
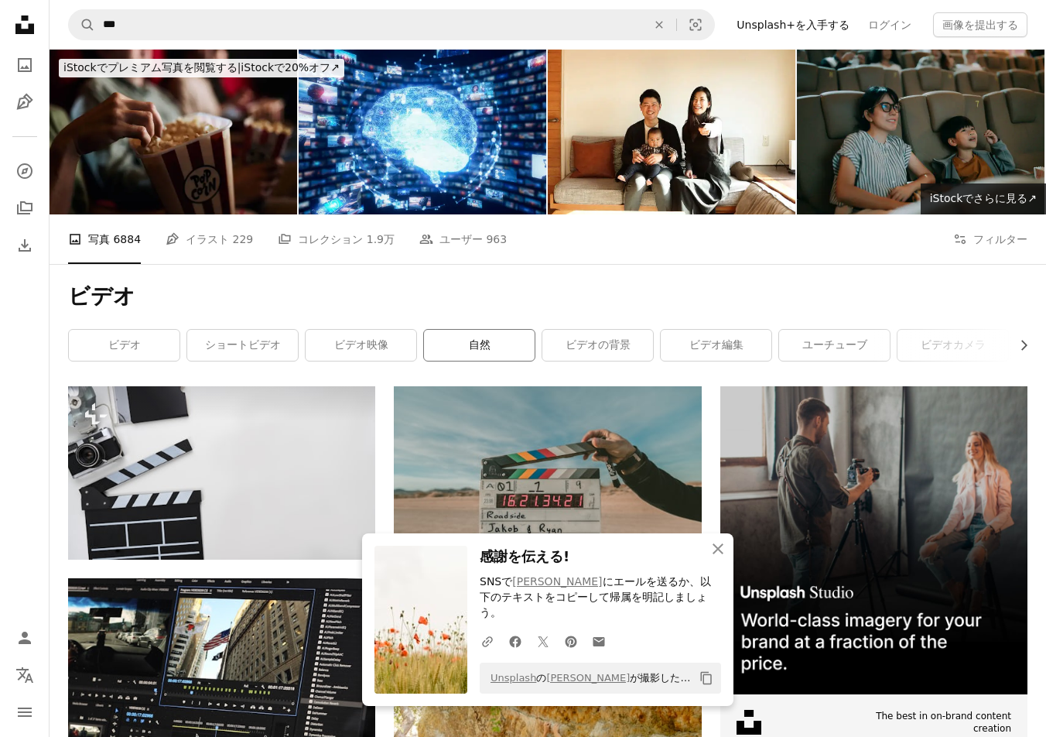
click at [504, 350] on link "自然" at bounding box center [479, 345] width 111 height 31
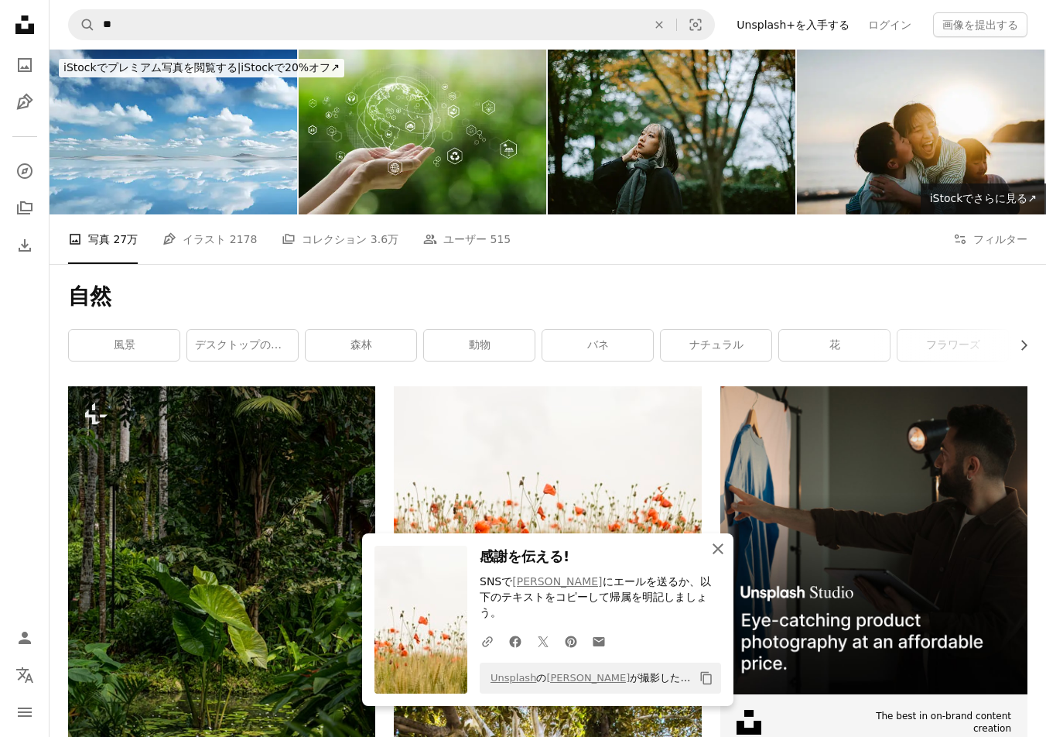
click at [716, 554] on icon "button" at bounding box center [718, 548] width 11 height 11
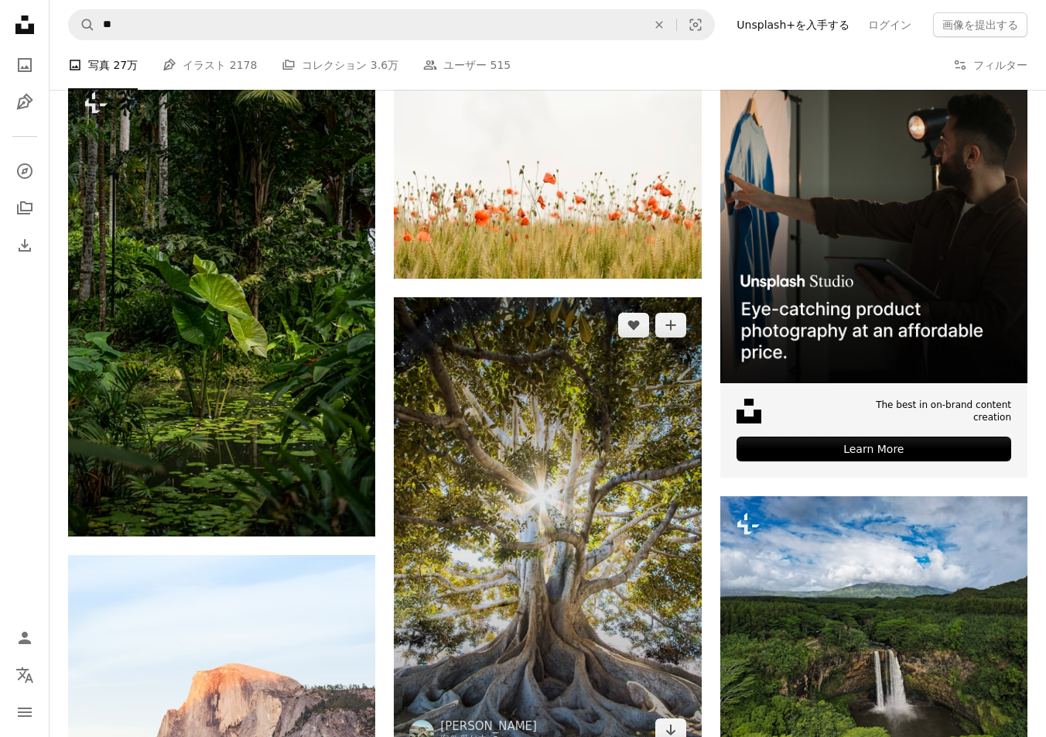
scroll to position [347, 0]
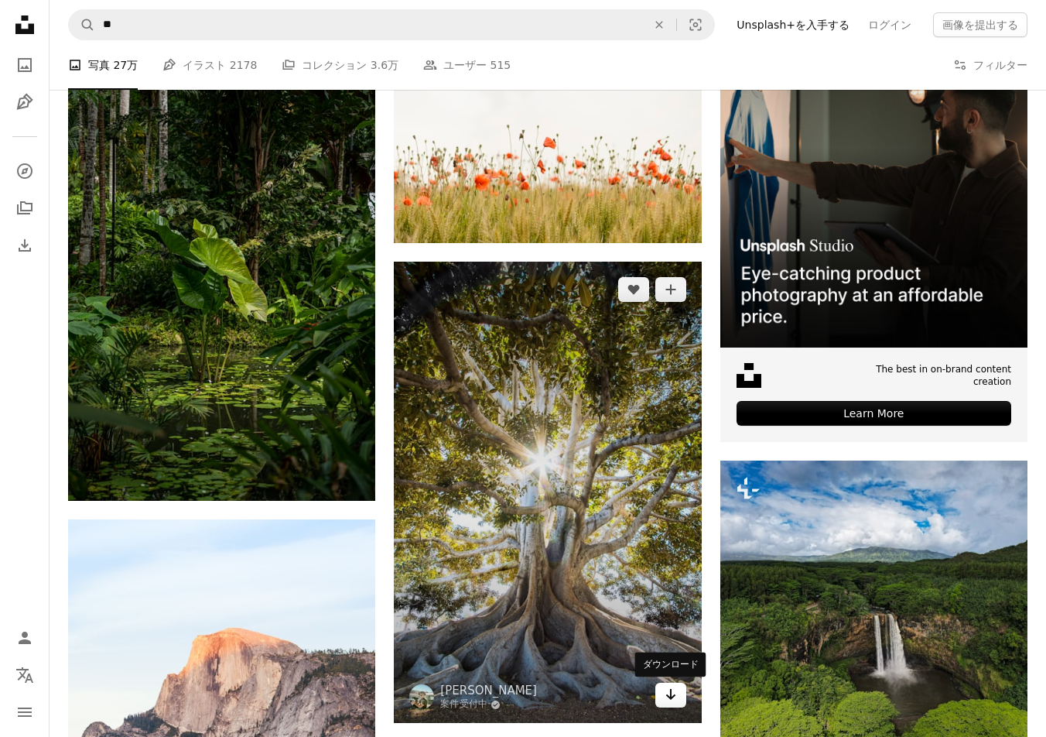
click at [665, 697] on icon "Arrow pointing down" at bounding box center [671, 694] width 12 height 19
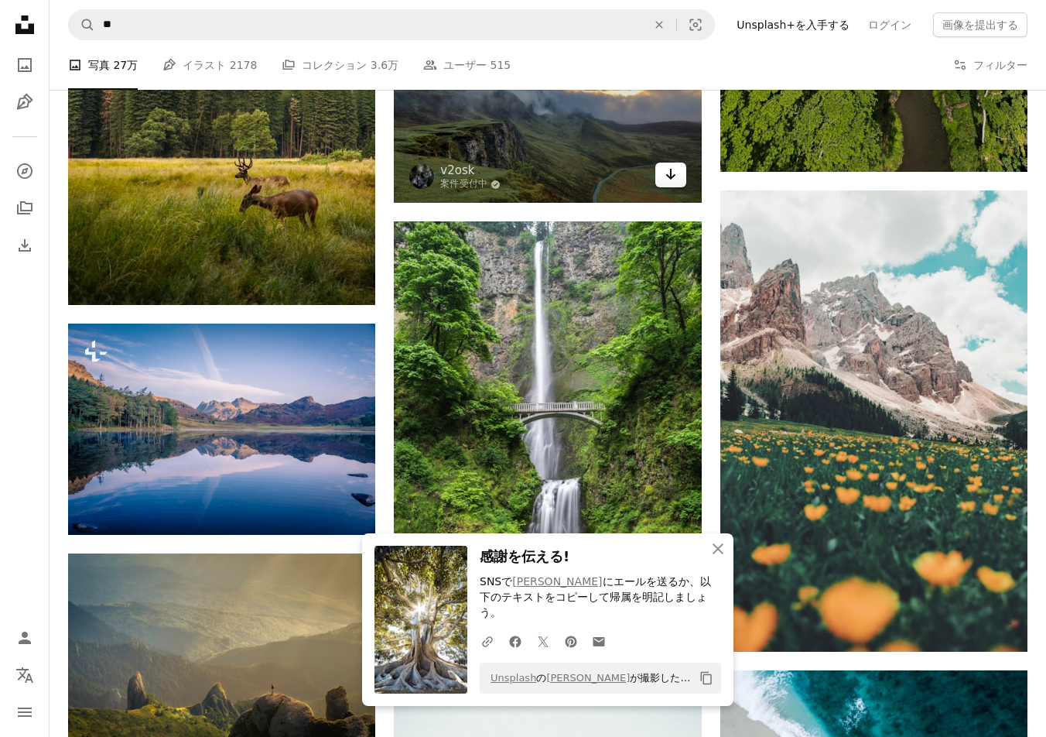
scroll to position [1321, 0]
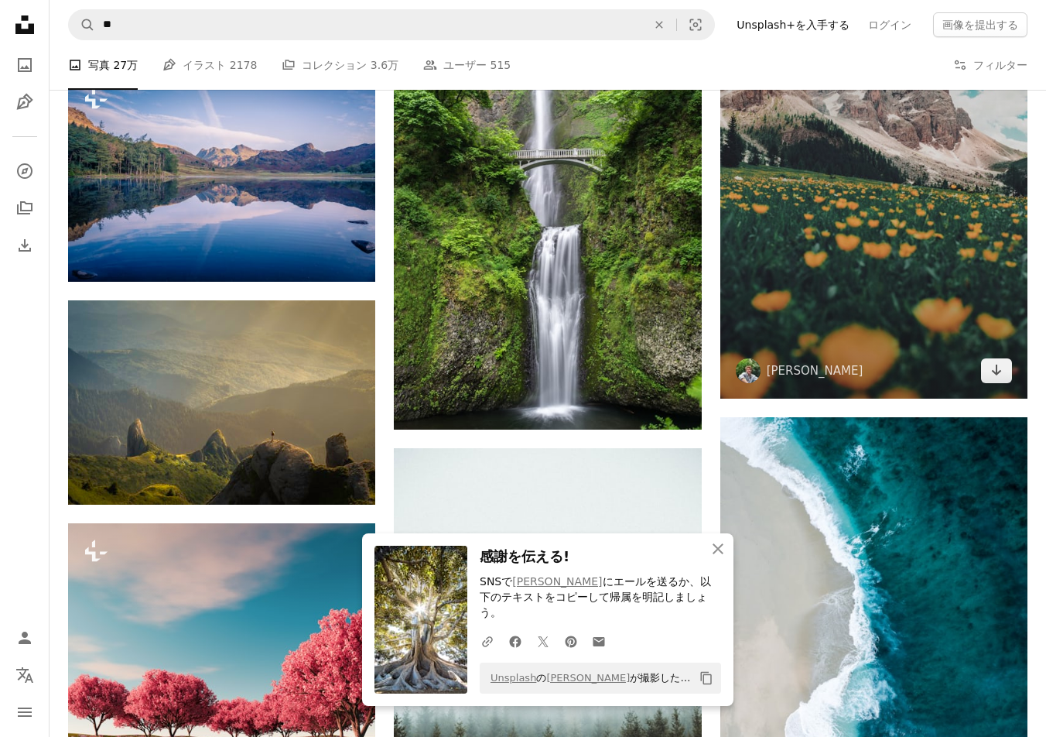
click at [1007, 383] on img at bounding box center [873, 167] width 307 height 461
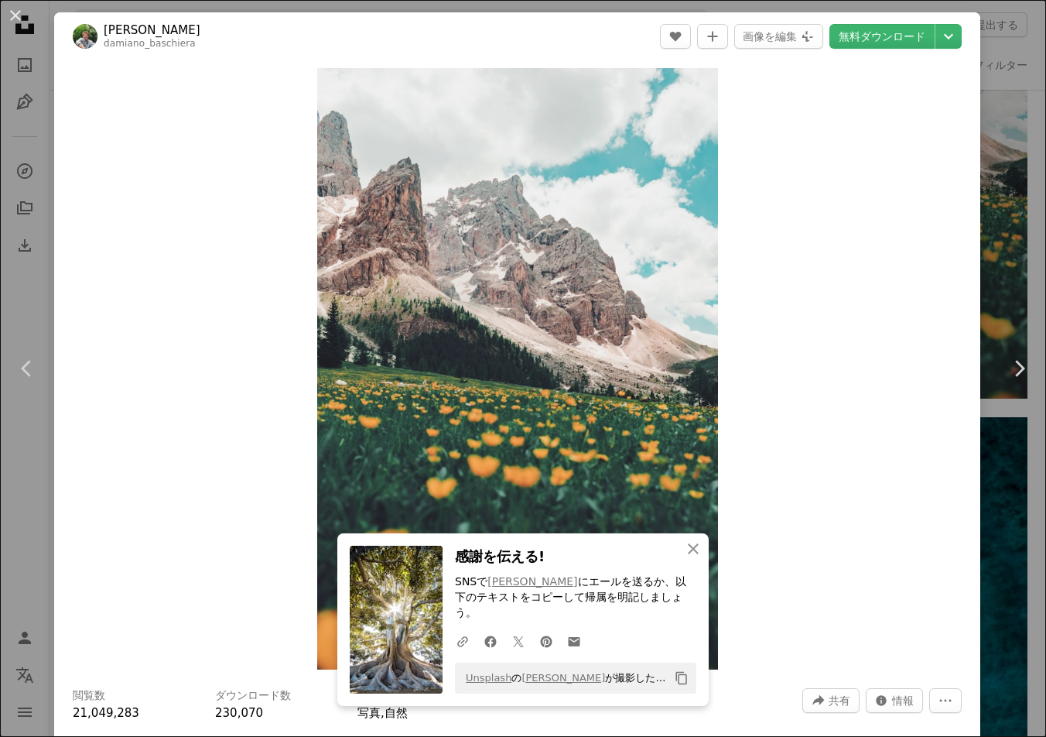
click at [1005, 224] on div "An X shape Chevron left Chevron right [PERSON_NAME] damiano_baschiera A heart A…" at bounding box center [523, 368] width 1046 height 737
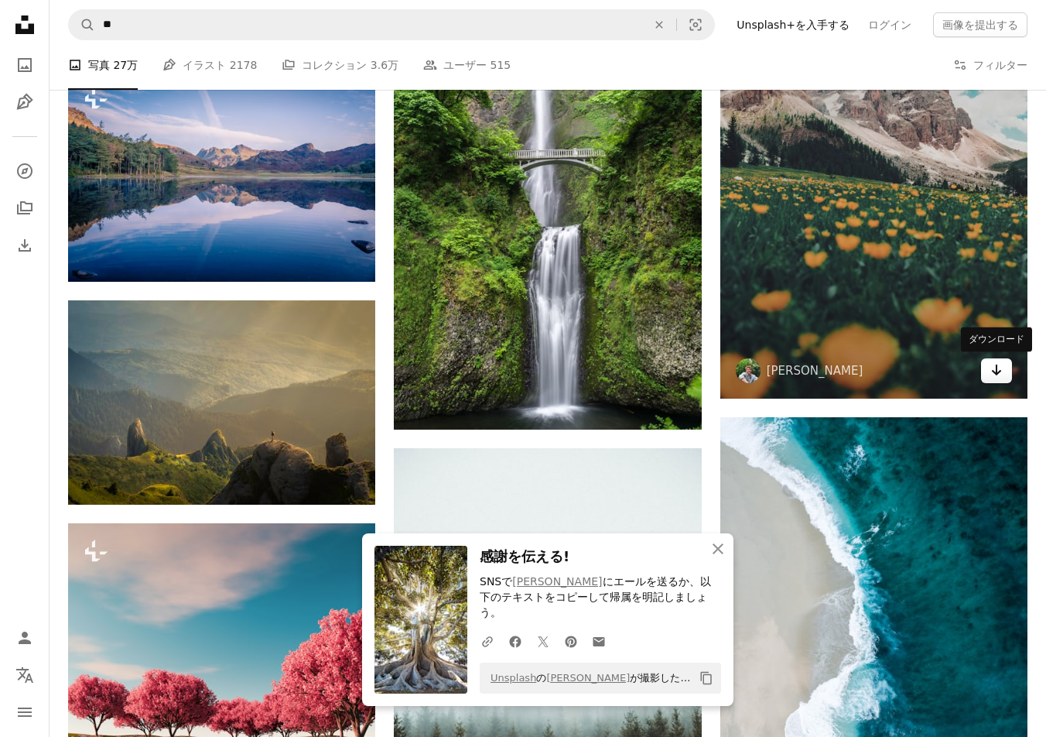
click at [987, 374] on link "Arrow pointing down" at bounding box center [996, 370] width 31 height 25
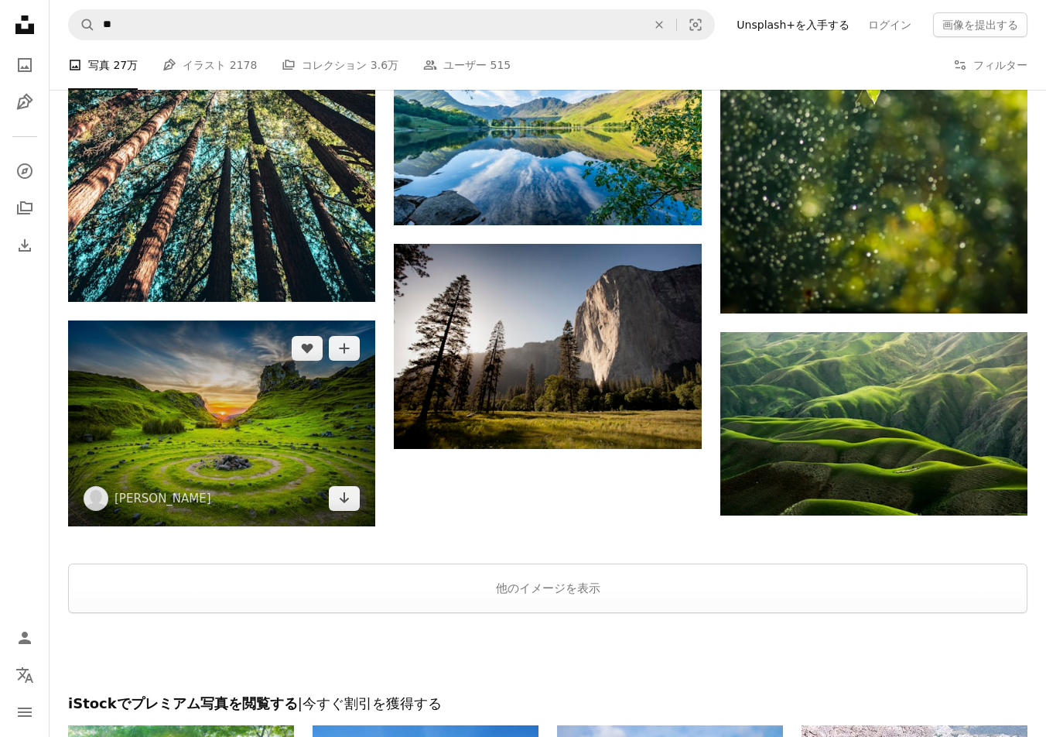
scroll to position [2519, 0]
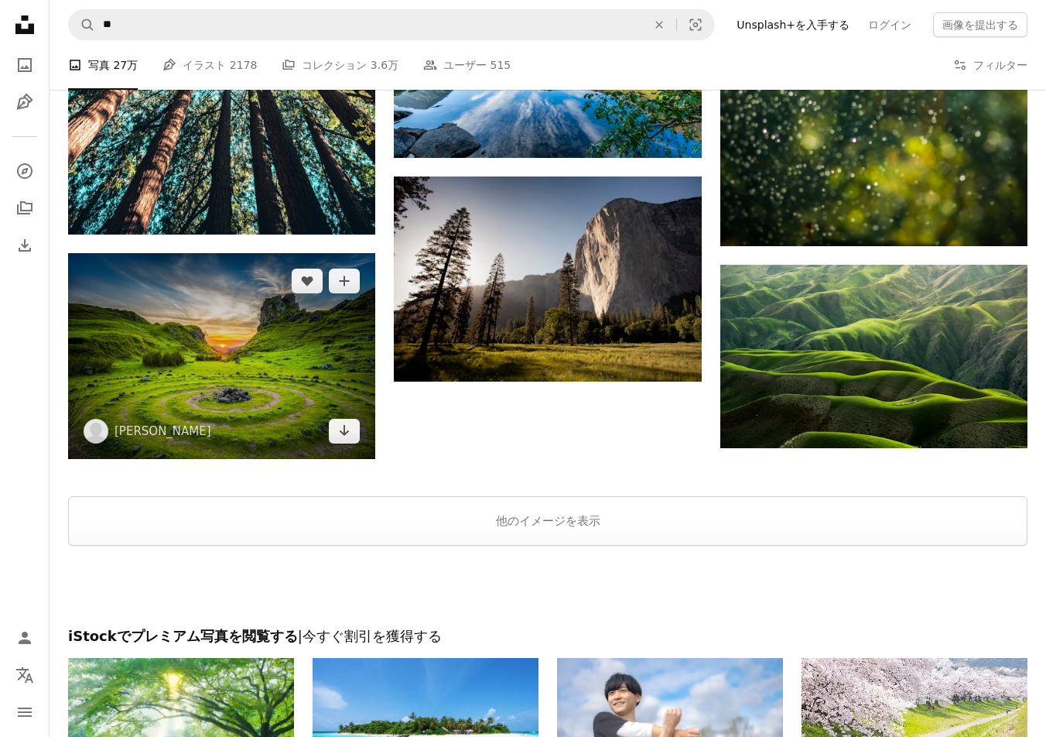
click at [207, 380] on img at bounding box center [221, 355] width 307 height 205
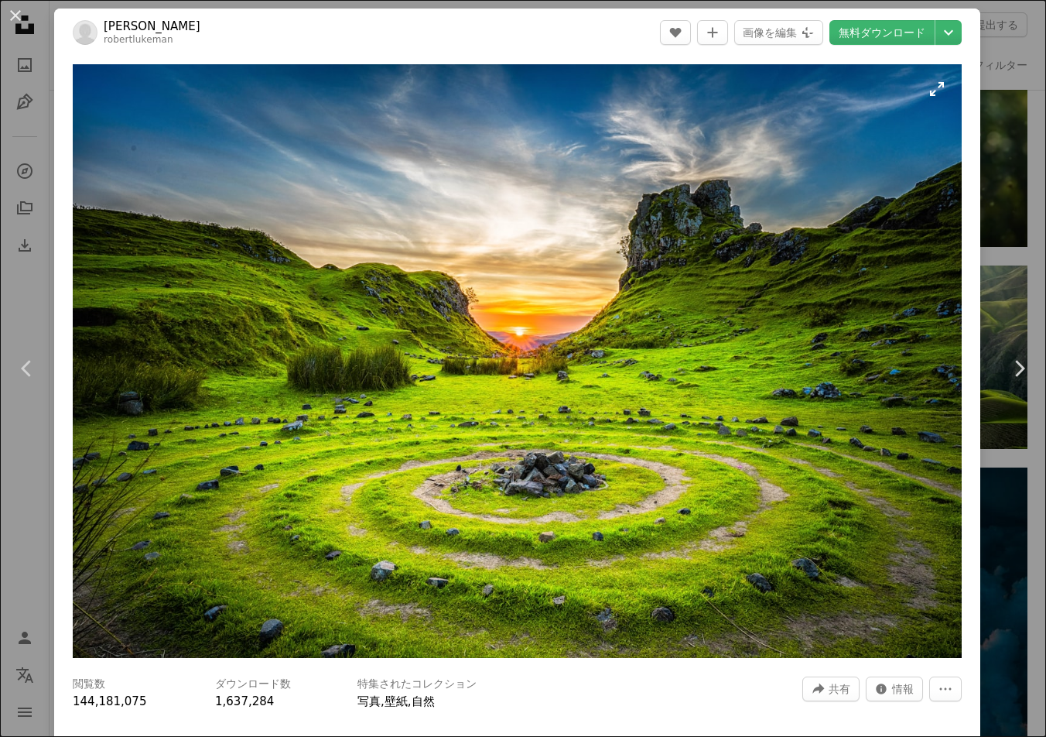
scroll to position [68, 0]
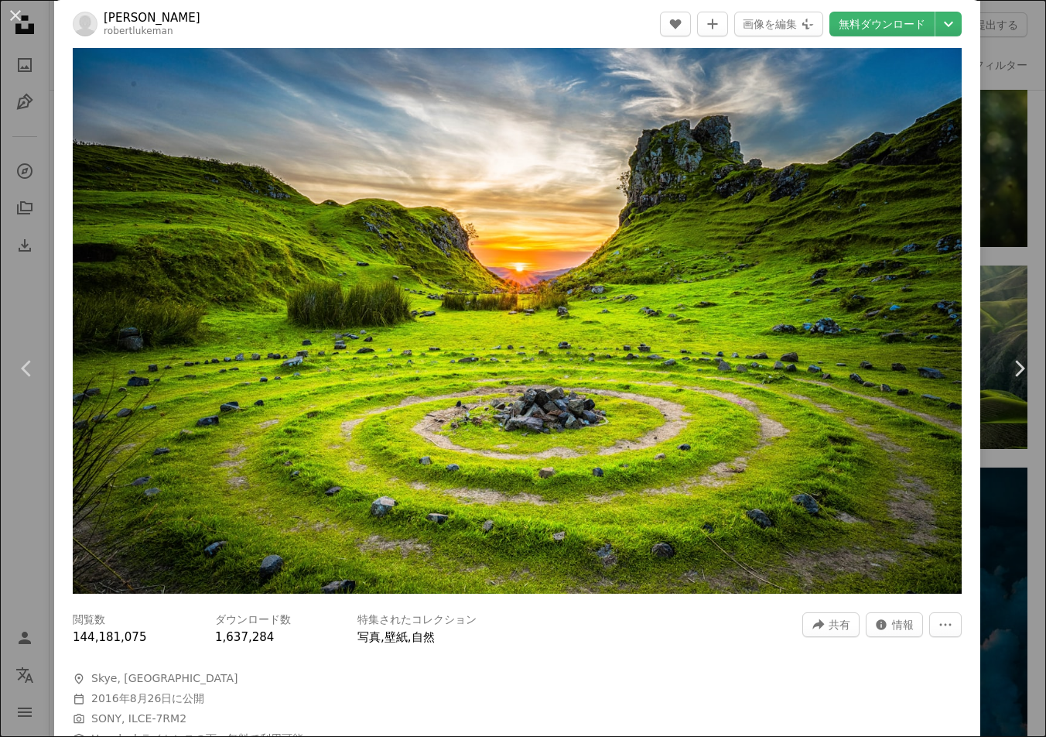
click at [542, 375] on img "この画像でズームインする" at bounding box center [517, 296] width 889 height 593
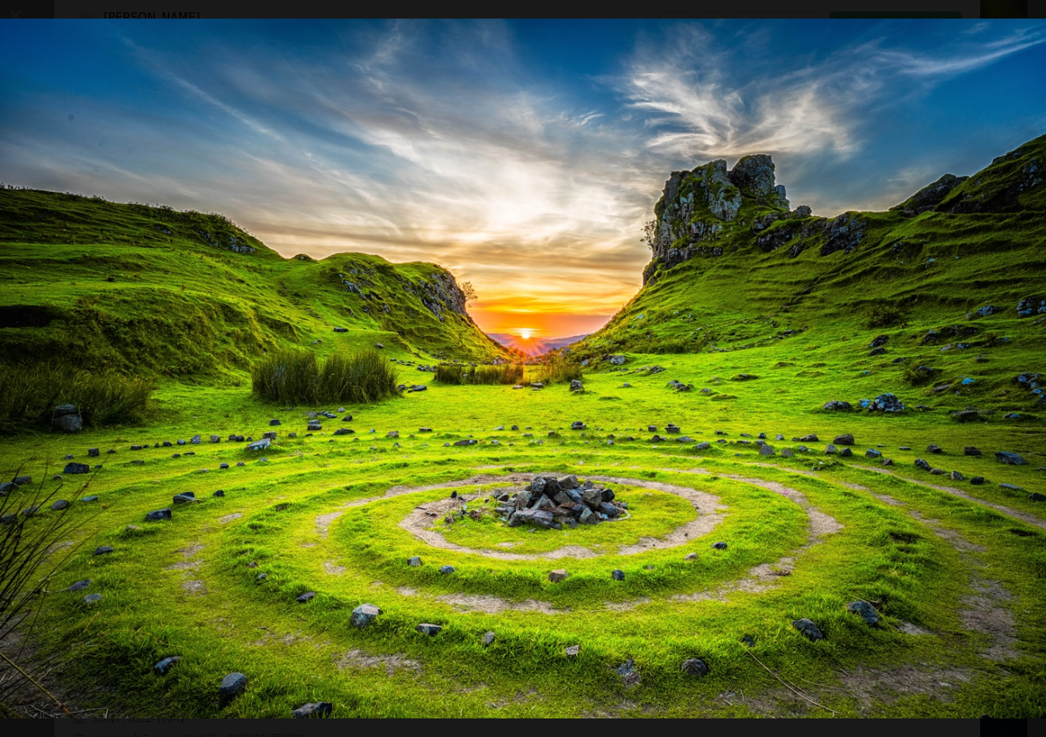
click at [542, 375] on img "この画像でズームアウトする" at bounding box center [523, 368] width 1048 height 699
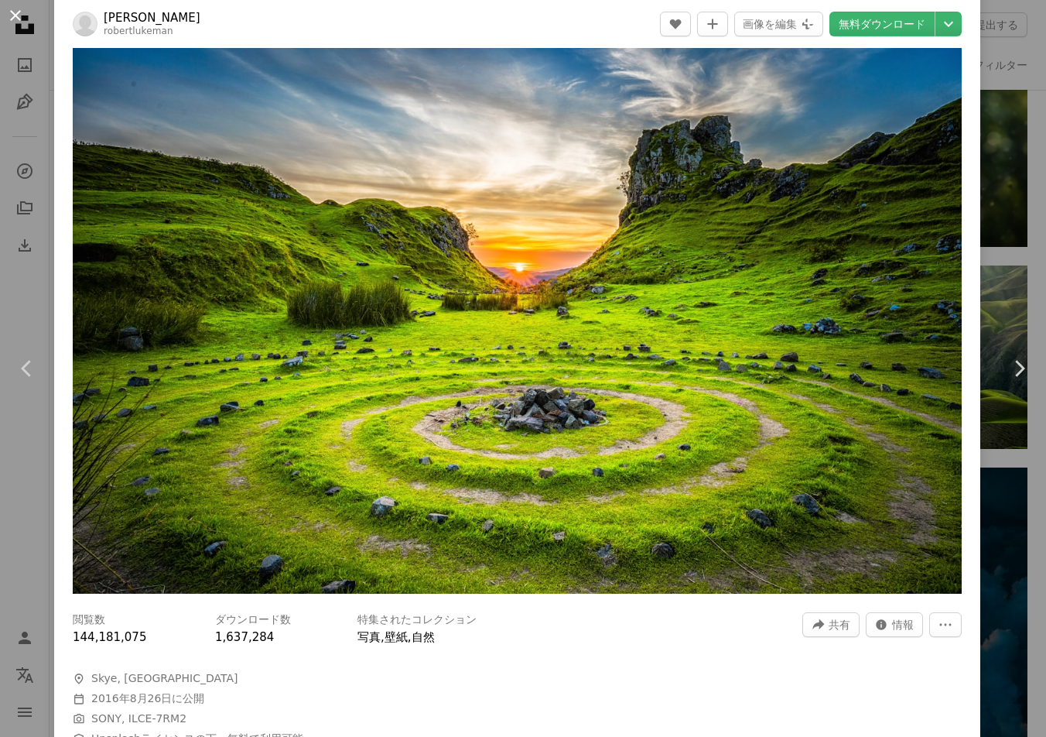
click at [11, 17] on button "An X shape" at bounding box center [15, 15] width 19 height 19
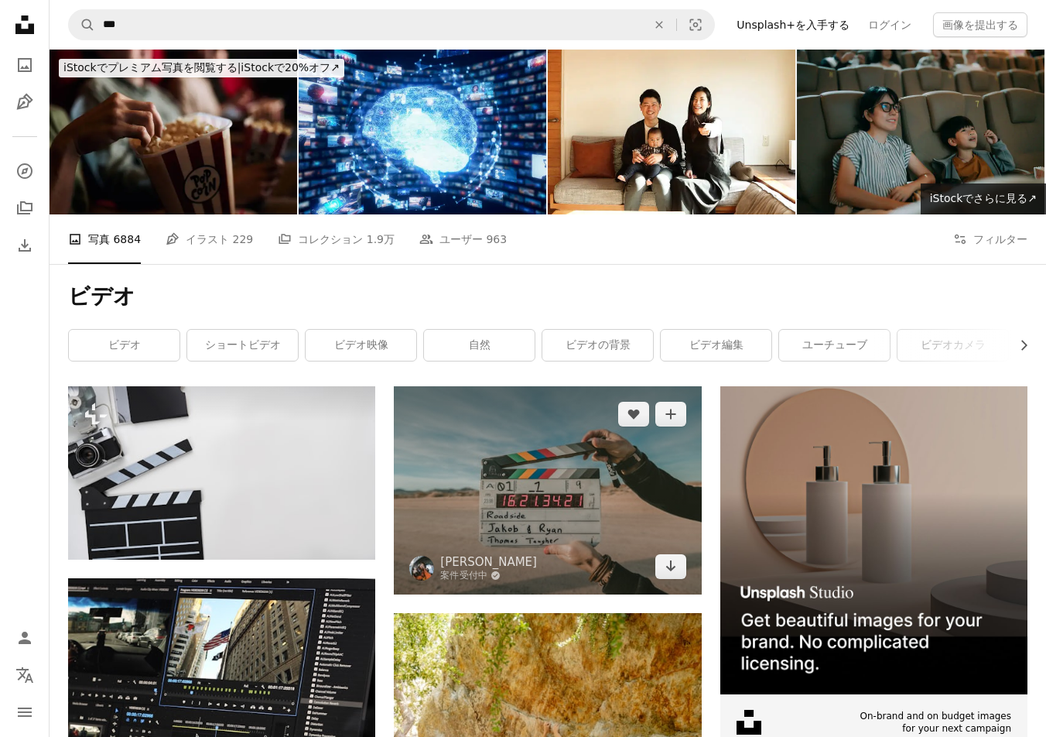
click at [535, 470] on img at bounding box center [547, 490] width 307 height 208
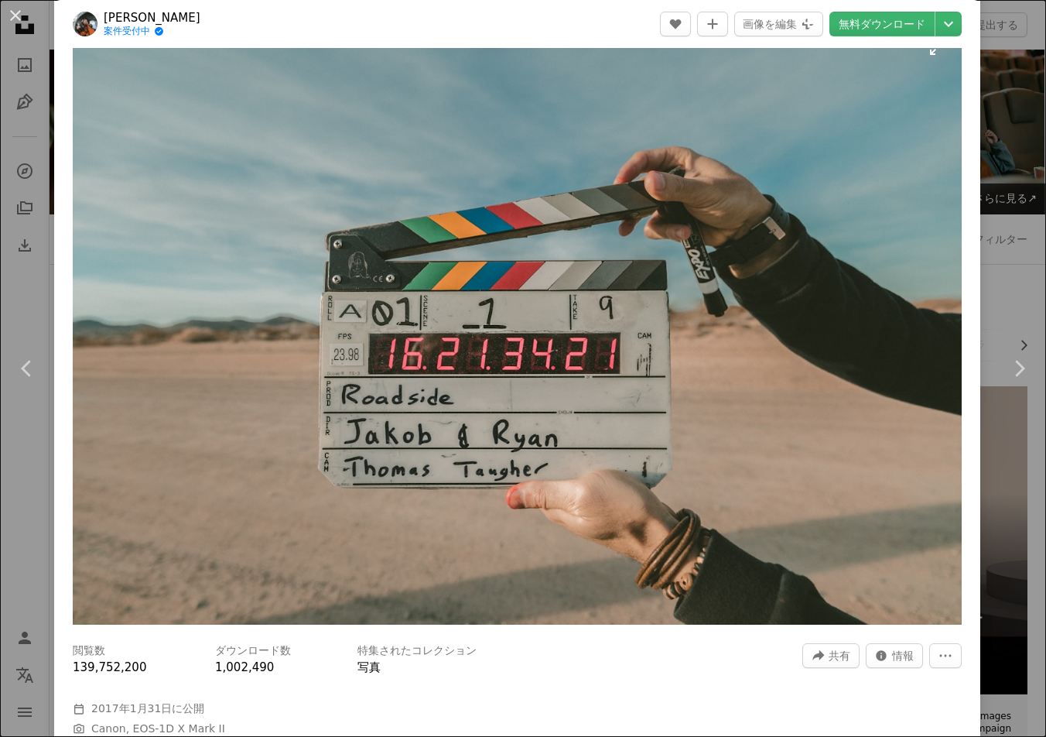
scroll to position [61, 0]
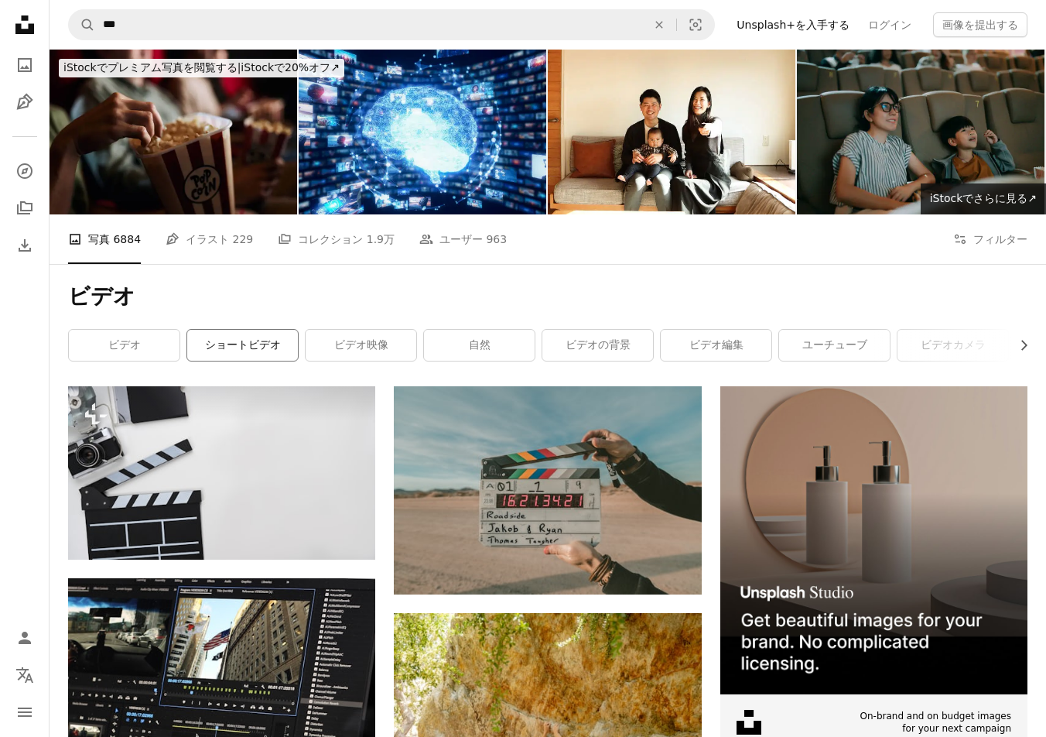
click at [249, 350] on link "ショートビデオ" at bounding box center [242, 345] width 111 height 31
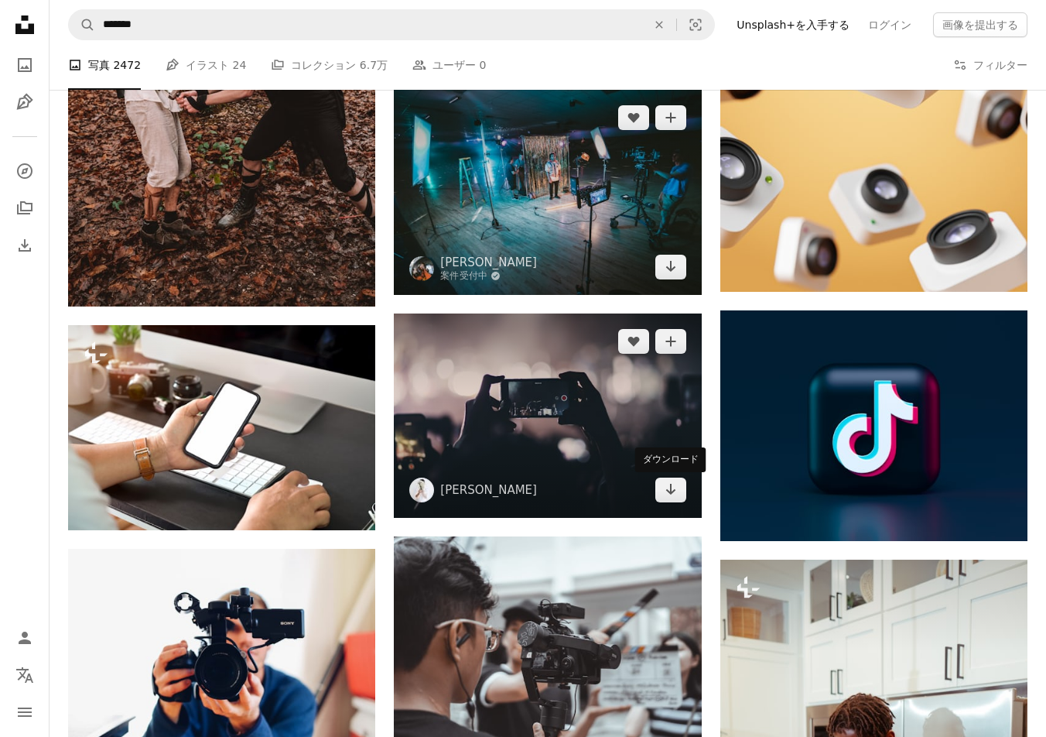
scroll to position [1539, 0]
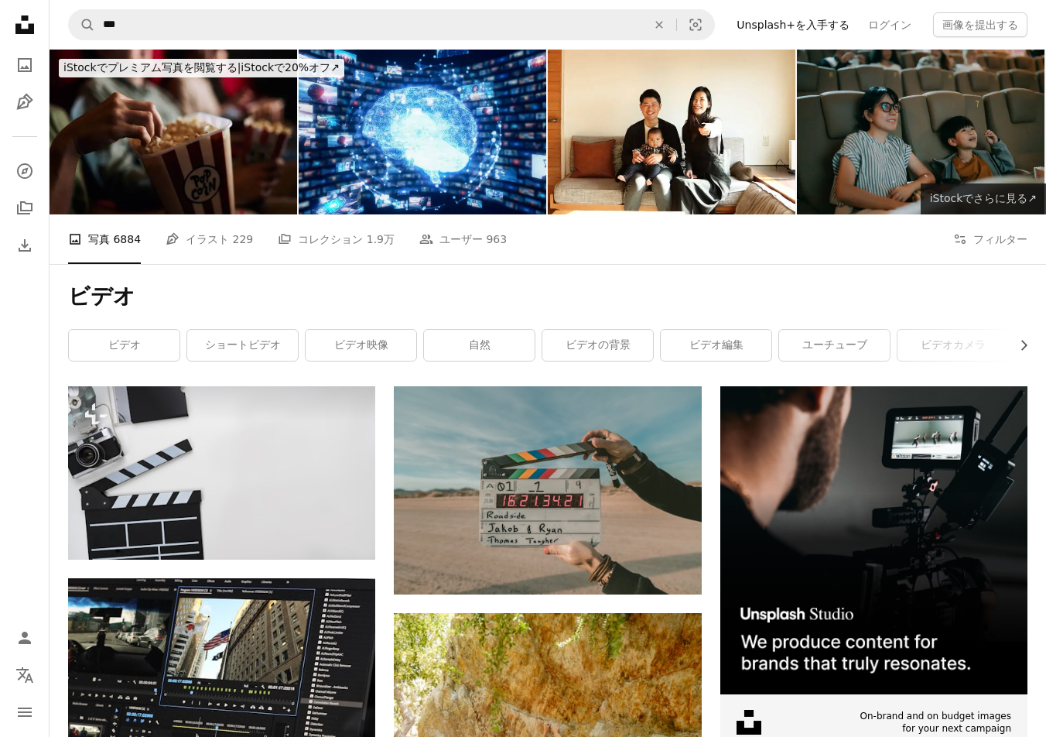
click at [956, 201] on span "iStockでさらに見る ↗" at bounding box center [983, 198] width 107 height 12
